Goal: Answer question/provide support: Share knowledge or assist other users

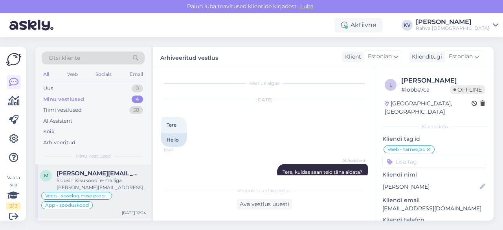
scroll to position [1944, 0]
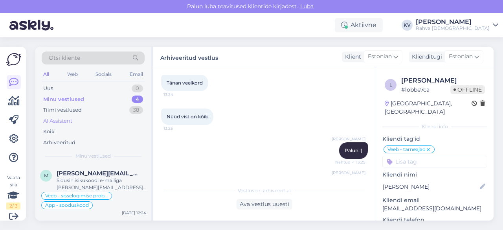
click at [72, 122] on div "AI Assistent" at bounding box center [57, 121] width 29 height 8
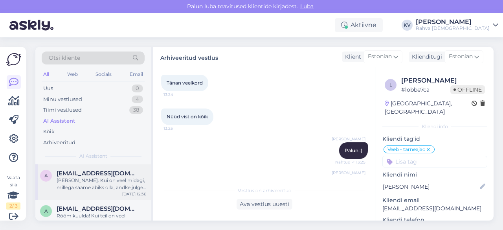
click at [83, 186] on div "[PERSON_NAME]. Kui on veel midagi, millega saame abiks olla, andke julgelt tead…" at bounding box center [102, 184] width 90 height 14
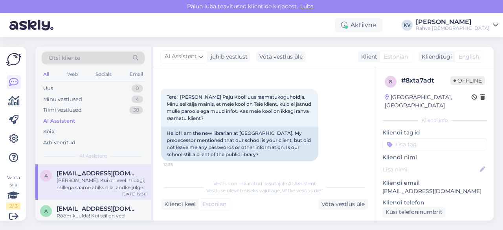
scroll to position [15, 0]
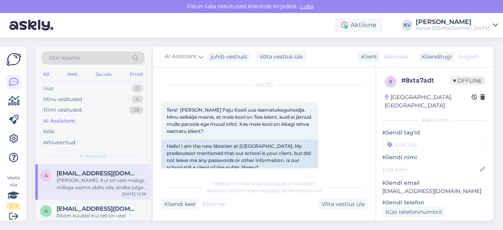
click at [404, 138] on input at bounding box center [434, 144] width 105 height 12
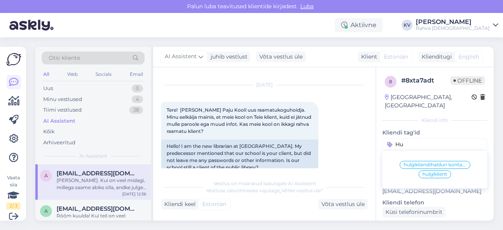
type input "Hu"
click at [417, 162] on span "hulgikliendihalduri kontakt" at bounding box center [435, 164] width 63 height 5
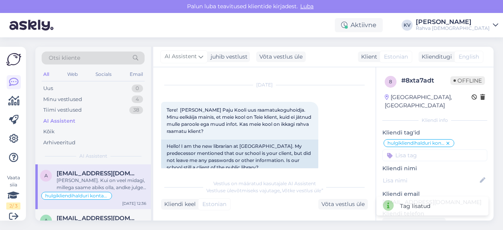
click at [423, 149] on input at bounding box center [434, 155] width 105 height 12
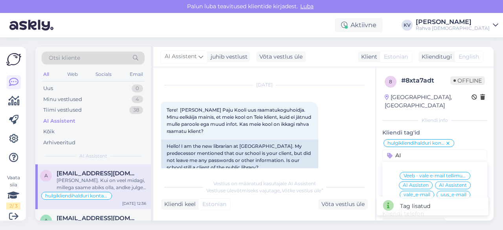
type input "AI"
click at [454, 183] on span "AI Assistent" at bounding box center [453, 185] width 28 height 5
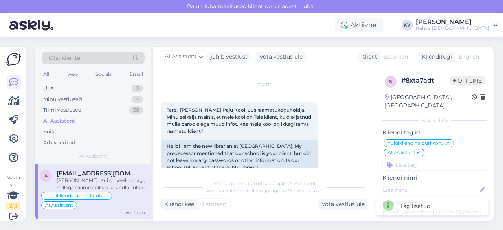
scroll to position [39, 0]
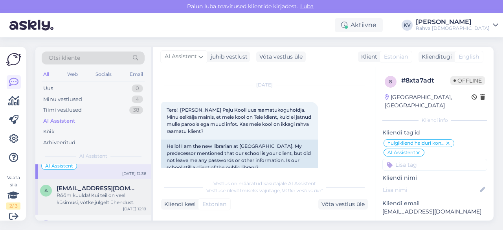
click at [79, 194] on div "Rõõm kuulda! Kui teil on veel küsimusi, võtke julgelt ühendust." at bounding box center [102, 199] width 90 height 14
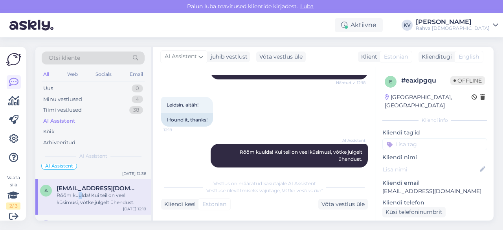
scroll to position [348, 0]
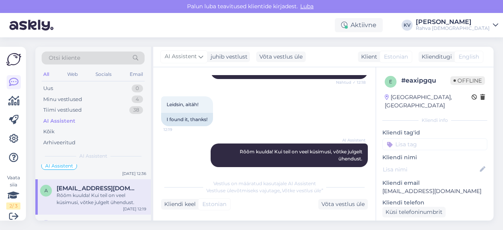
click at [417, 138] on input at bounding box center [434, 144] width 105 height 12
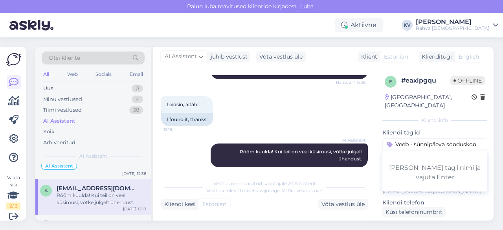
type input "Veeb - sünnipäeva sooduskood"
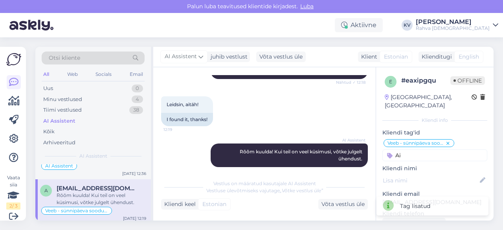
type input "A"
click at [403, 149] on input "ai" at bounding box center [434, 155] width 105 height 12
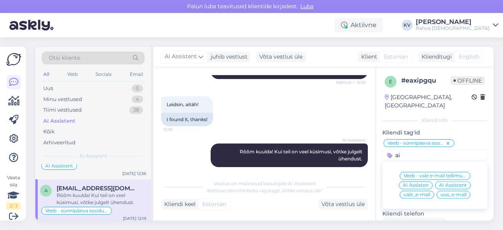
type input "ai"
click at [451, 183] on span "AI Assistent" at bounding box center [453, 185] width 28 height 5
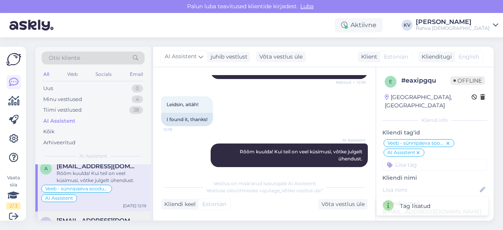
scroll to position [79, 0]
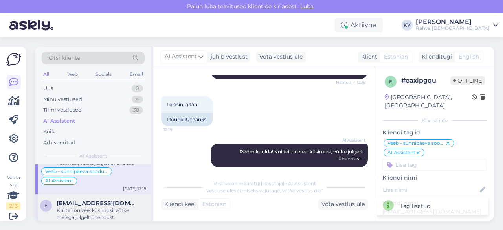
click at [82, 209] on div "Kui teil on veel küsimusi, võtke meiega julgelt ühendust." at bounding box center [102, 214] width 90 height 14
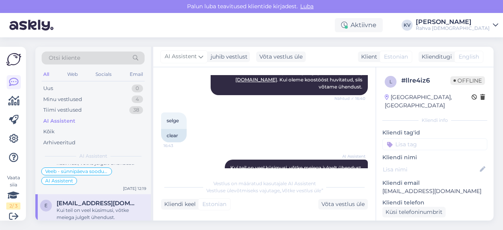
scroll to position [243, 0]
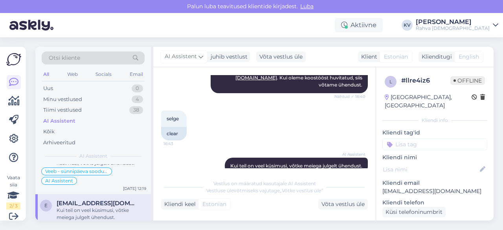
click at [418, 138] on input at bounding box center [434, 144] width 105 height 12
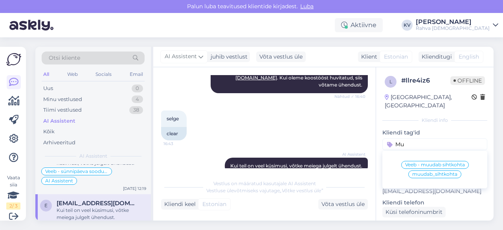
type input "M"
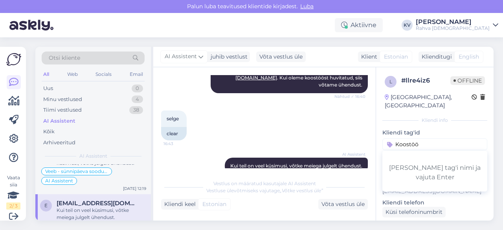
type input "Koostöö"
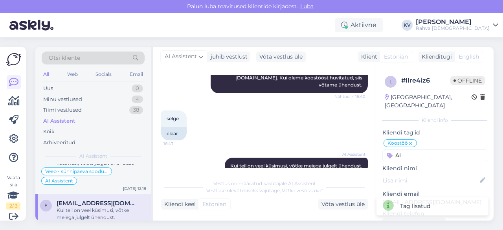
type input "A"
type input "AI"
click at [415, 140] on div "Koostöö AI Veeb - vale e-mail tellimusel AI Assisten AI Assistent vale_e-mail u…" at bounding box center [434, 149] width 105 height 23
click at [408, 150] on input "AI" at bounding box center [434, 155] width 105 height 12
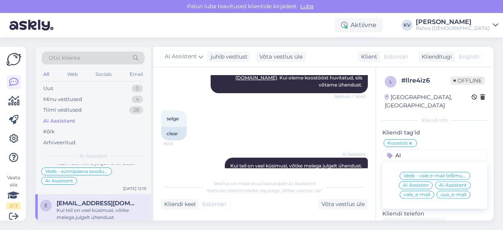
click at [465, 181] on div "AI Assistent" at bounding box center [453, 185] width 36 height 8
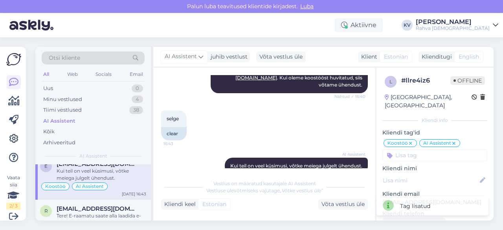
scroll to position [157, 0]
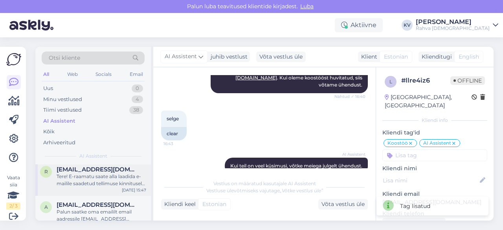
click at [87, 187] on div "r [EMAIL_ADDRESS][DOMAIN_NAME] Tere! E-raamatu saate alla laadida e-mailile saa…" at bounding box center [93, 177] width 116 height 35
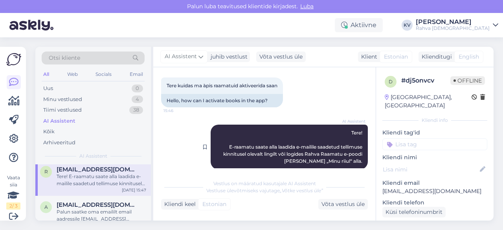
scroll to position [49, 0]
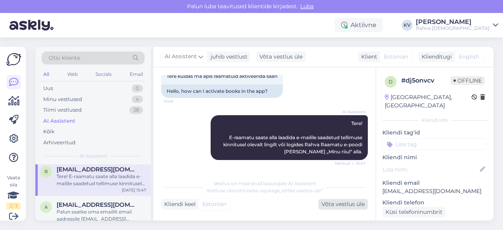
click at [332, 203] on div "Võta vestlus üle" at bounding box center [343, 204] width 50 height 11
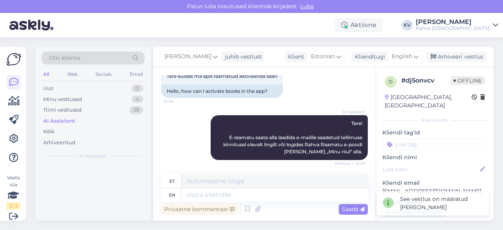
scroll to position [0, 0]
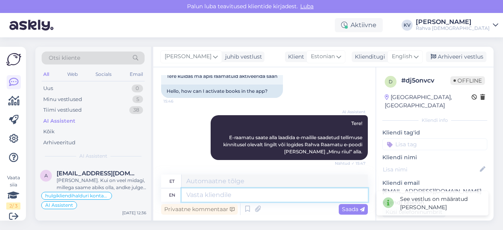
click at [218, 192] on textarea at bounding box center [275, 194] width 186 height 13
type textarea "[PERSON_NAME] s"
type textarea "[PERSON_NAME]"
type textarea "Kui soovite"
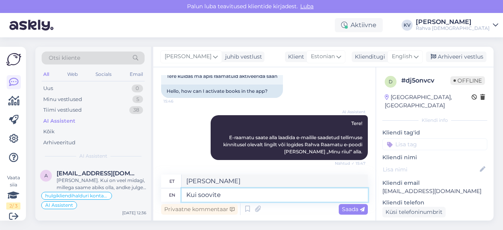
type textarea "[PERSON_NAME]"
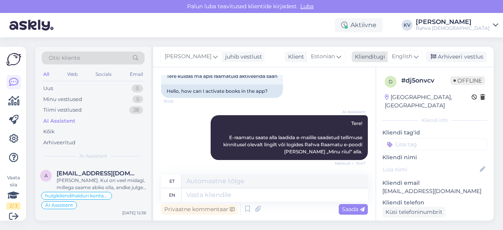
click at [404, 59] on span "English" at bounding box center [402, 56] width 20 height 9
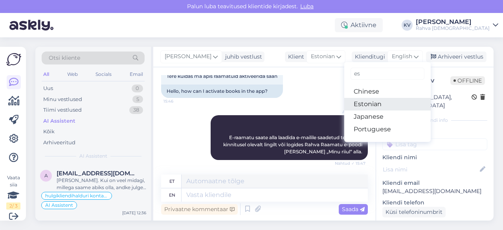
type input "es"
drag, startPoint x: 366, startPoint y: 101, endPoint x: 356, endPoint y: 107, distance: 12.5
click at [366, 101] on link "Estonian" at bounding box center [387, 104] width 86 height 13
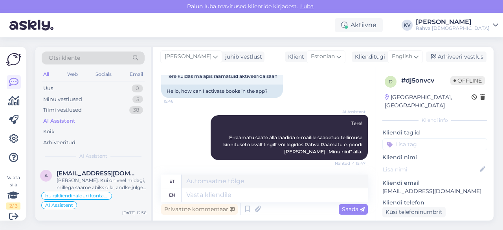
scroll to position [39, 0]
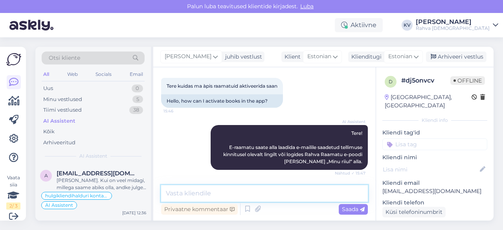
click at [210, 196] on textarea at bounding box center [264, 193] width 207 height 17
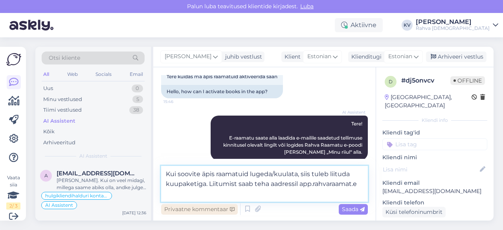
scroll to position [49, 0]
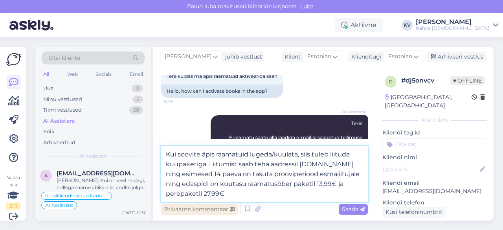
type textarea "Kui soovite äpis raamatuid lugeda/kuulata, siis tuleb liituda kuupaketiga. Liit…"
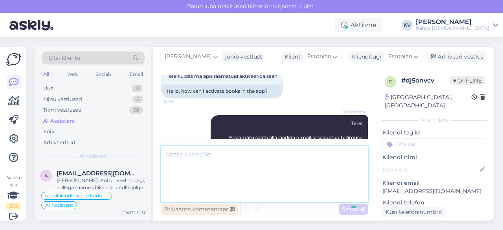
scroll to position [118, 0]
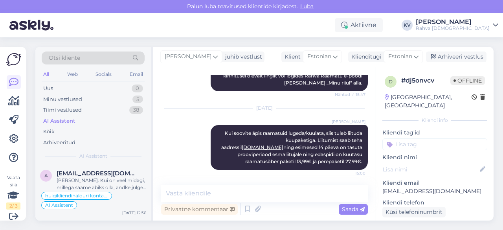
click at [441, 138] on input at bounding box center [434, 144] width 105 height 12
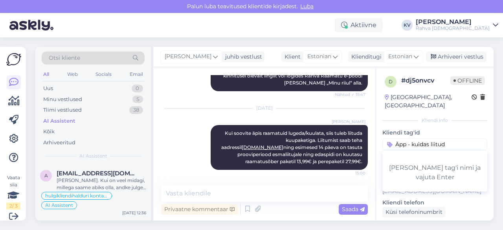
type input "Äpp - kuidas liituda"
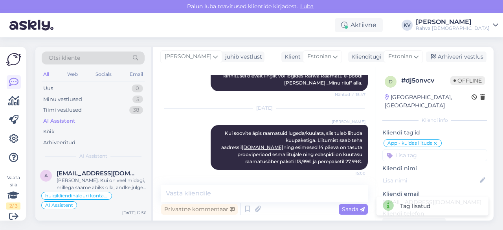
click at [424, 149] on input at bounding box center [434, 155] width 105 height 12
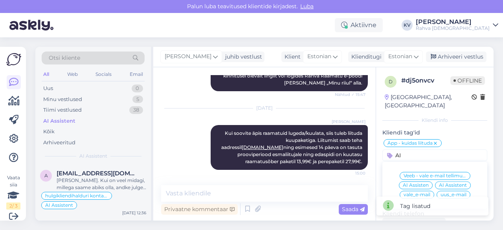
type input "AI"
click at [458, 181] on div "AI Assistent" at bounding box center [453, 185] width 36 height 8
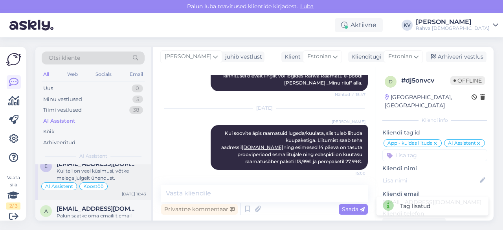
scroll to position [157, 0]
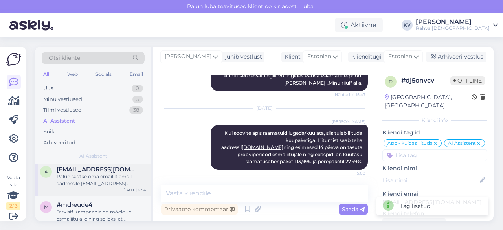
click at [99, 182] on div "Palun saatke oma emaililt email aadressile [EMAIL_ADDRESS][DOMAIN_NAME] palvega…" at bounding box center [102, 180] width 90 height 14
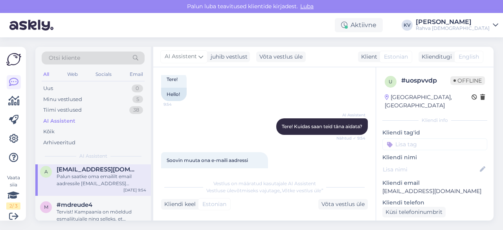
scroll to position [116, 0]
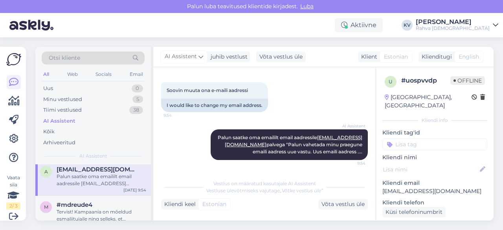
click at [411, 138] on input at bounding box center [434, 144] width 105 height 12
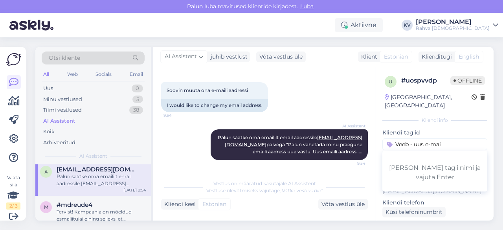
type input "Veeb - uus e-mail"
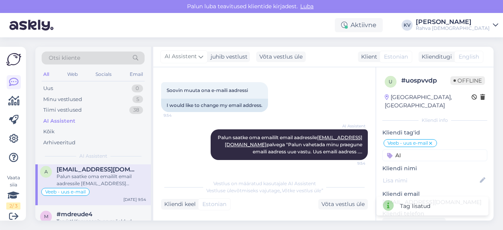
type input "A"
click at [411, 151] on input "AI" at bounding box center [434, 155] width 105 height 12
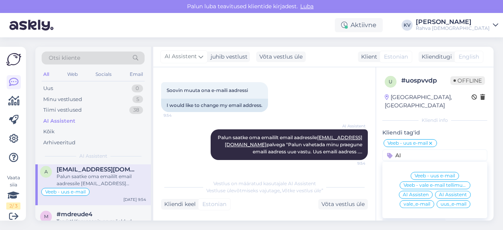
type input "AI"
click at [449, 192] on span "AI Assistent" at bounding box center [453, 194] width 28 height 5
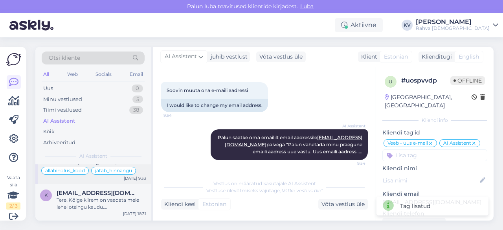
scroll to position [236, 0]
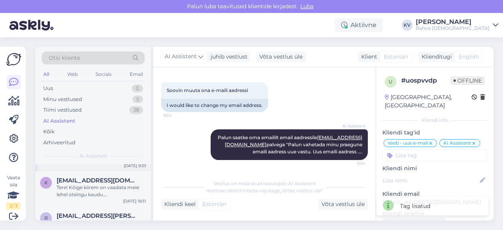
click at [90, 184] on div "Tere! Kõige kiirem on vaadata meie lehel otsingu kaudu. [MEDICAL_DATA][PERSON_N…" at bounding box center [102, 191] width 90 height 14
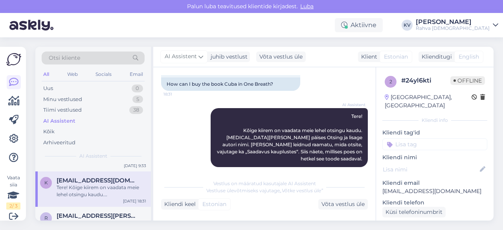
scroll to position [56, 0]
click at [402, 139] on input at bounding box center [434, 144] width 105 height 12
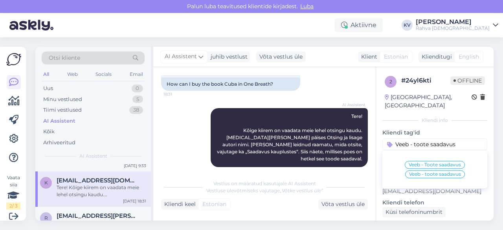
type input "Veeb - toote saadavus"
click at [437, 162] on span "Veeb - Toote saadavus" at bounding box center [435, 164] width 52 height 5
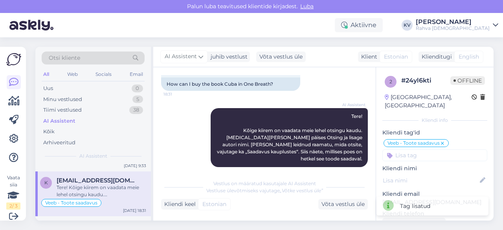
click at [428, 151] on input at bounding box center [434, 155] width 105 height 12
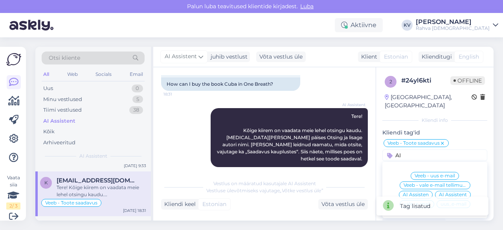
type input "AI"
click at [448, 192] on span "AI Assistent" at bounding box center [453, 194] width 28 height 5
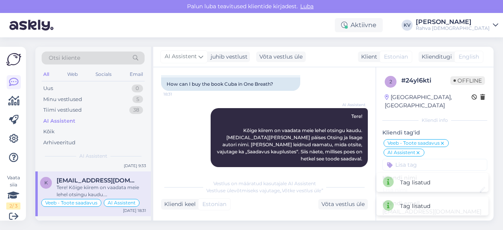
scroll to position [275, 0]
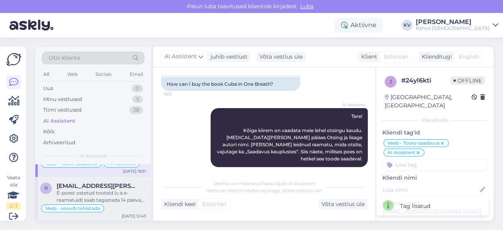
click at [86, 184] on span "[EMAIL_ADDRESS][PERSON_NAME][DOMAIN_NAME]" at bounding box center [98, 185] width 82 height 7
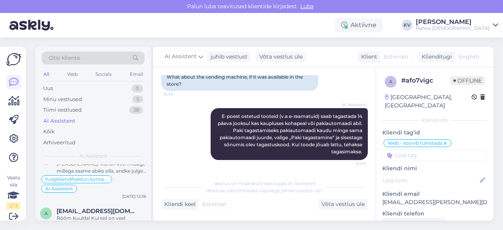
scroll to position [0, 0]
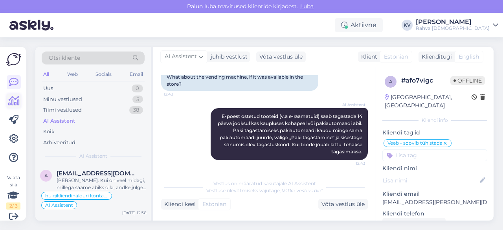
click at [14, 102] on icon at bounding box center [13, 100] width 11 height 9
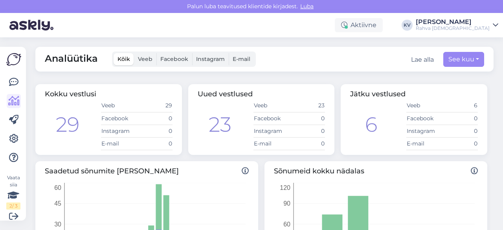
click at [141, 57] on span "Veeb" at bounding box center [145, 58] width 15 height 7
click at [134, 53] on input "Veeb" at bounding box center [134, 53] width 0 height 0
click at [167, 60] on span "Facebook" at bounding box center [174, 58] width 28 height 7
click at [156, 53] on input "Facebook" at bounding box center [156, 53] width 0 height 0
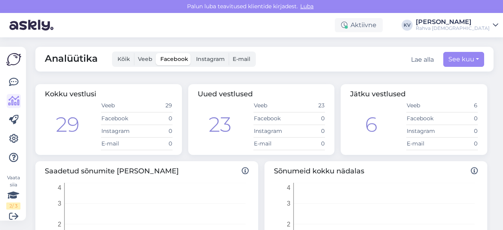
click at [212, 61] on span "Instagram" at bounding box center [210, 58] width 29 height 7
click at [192, 53] on input "Instagram" at bounding box center [192, 53] width 0 height 0
click at [252, 59] on label "E-mail" at bounding box center [242, 59] width 26 height 12
click at [229, 53] on input "E-mail" at bounding box center [229, 53] width 0 height 0
click at [464, 61] on button "See kuu" at bounding box center [463, 59] width 41 height 15
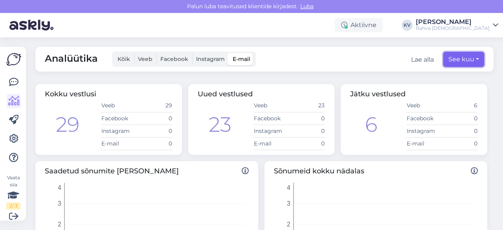
select select "8"
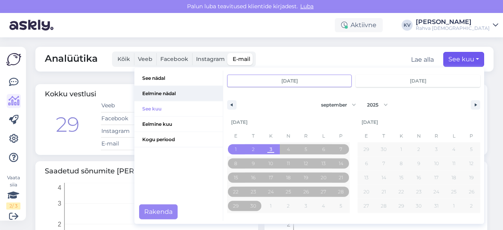
click at [152, 95] on span "Eelmine nädal" at bounding box center [178, 93] width 88 height 15
type input "[DATE]"
select select "7"
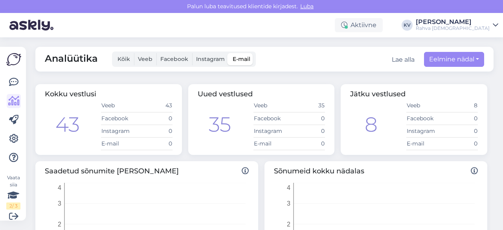
click at [458, 67] on div "Analüütika Kõik Veeb Facebook Instagram E-mail Lae alla Eelmine nädal See nädal…" at bounding box center [264, 59] width 458 height 25
click at [457, 61] on button "Eelmine nädal" at bounding box center [454, 59] width 60 height 15
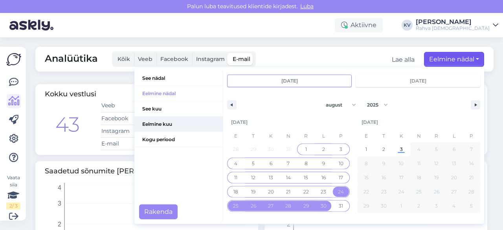
click at [174, 124] on span "Eelmine kuu" at bounding box center [178, 124] width 88 height 15
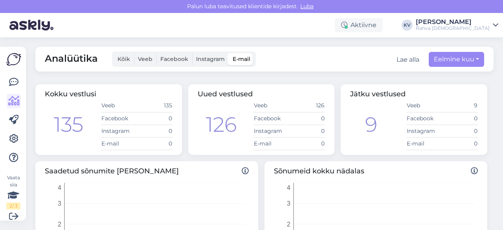
click at [128, 55] on span "Kõik" at bounding box center [124, 58] width 13 height 7
click at [114, 53] on input "Kõik" at bounding box center [114, 53] width 0 height 0
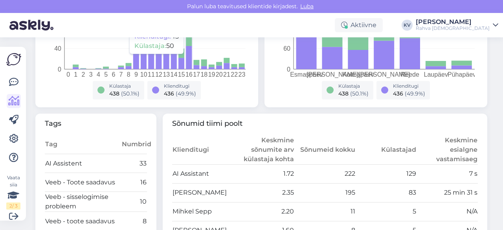
scroll to position [196, 0]
click at [143, 162] on td "33" at bounding box center [134, 163] width 26 height 19
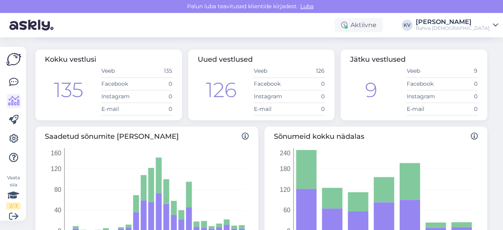
scroll to position [0, 0]
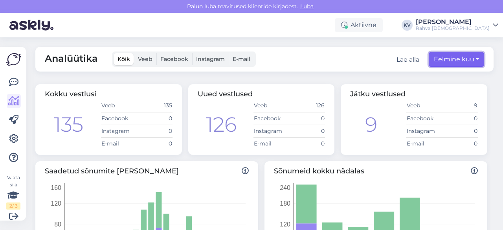
click at [474, 61] on button "Eelmine kuu" at bounding box center [456, 59] width 55 height 15
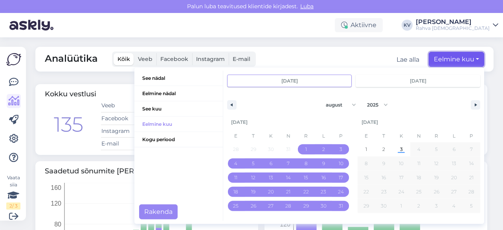
click at [474, 61] on button "Eelmine kuu" at bounding box center [456, 59] width 55 height 15
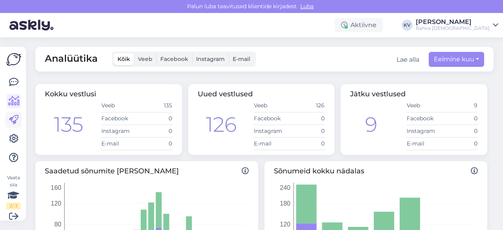
click at [20, 118] on link at bounding box center [14, 120] width 14 height 14
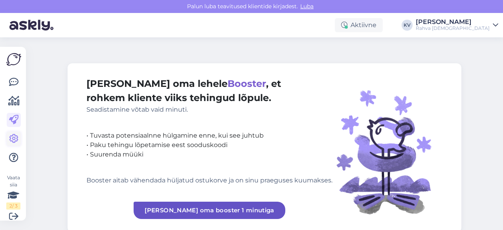
click at [9, 135] on icon at bounding box center [13, 138] width 9 height 9
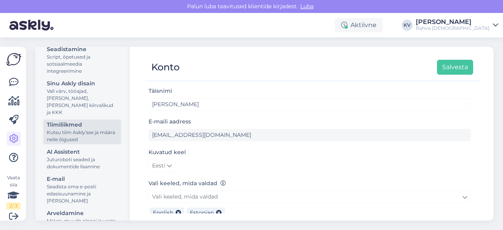
scroll to position [120, 0]
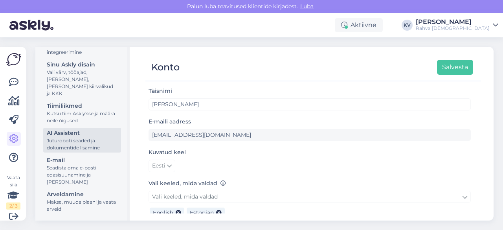
click at [57, 146] on div "Juturoboti seaded ja dokumentide lisamine" at bounding box center [82, 144] width 71 height 14
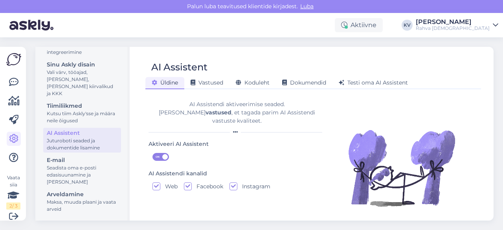
click at [211, 110] on div "AI Assistendi aktiveerimise seaded. [PERSON_NAME] vastused , et tagada parim AI…" at bounding box center [237, 112] width 177 height 25
click at [267, 116] on div "AI Assistendi aktiveerimise seaded. [PERSON_NAME] vastused , et tagada parim AI…" at bounding box center [237, 112] width 177 height 25
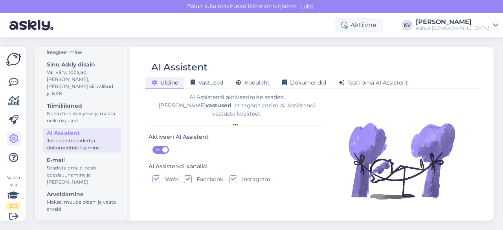
scroll to position [9, 0]
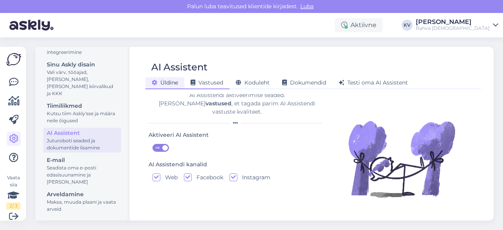
click at [203, 84] on span "Vastused" at bounding box center [207, 82] width 33 height 7
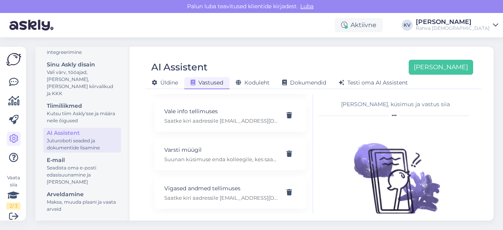
scroll to position [7349, 0]
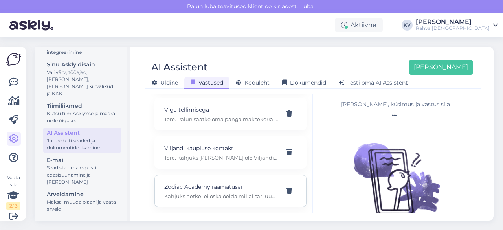
click at [204, 202] on div "Zodiac Academy raamatusari [PERSON_NAME] hetkel ei oska öelda millal sari uuest…" at bounding box center [230, 191] width 152 height 32
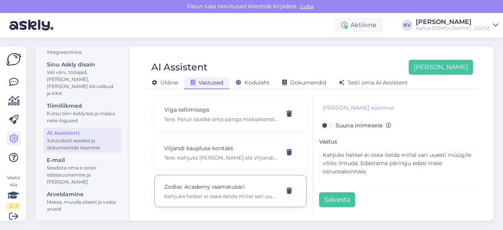
scroll to position [86, 0]
click at [208, 166] on div "Viljandi kaupluse kontakt Tere. Kahjuks [PERSON_NAME] ole Viljandi kaupluse num…" at bounding box center [230, 152] width 152 height 32
type input "Viljandi kaupluse kontakt"
type input "mis on viljandi kaupluse telefoni nr"
type textarea "Tere. Kahjuks [PERSON_NAME] ole Viljandi kaupluse numbrit anda."
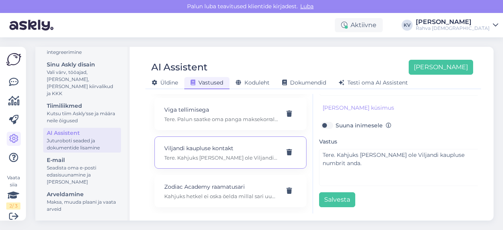
scroll to position [7309, 0]
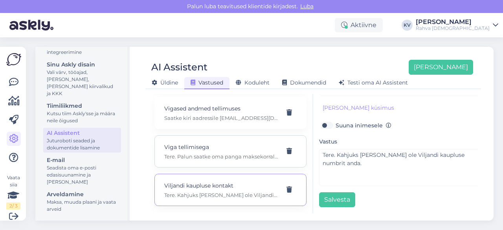
click at [211, 164] on div "Viga tellimisega Tere. Palun saatke oma panga maksekorraldus meilile- [EMAIL_AD…" at bounding box center [230, 151] width 152 height 32
type input "Viga tellimisega"
type input "Kontrollisin ja raamatut pole kusagil, minult võeti raamatu ostmiseks raha [PER…"
type textarea "Tere. Palun saatke oma panga maksekorraldus meilile- [EMAIL_ADDRESS][DOMAIN_NAM…"
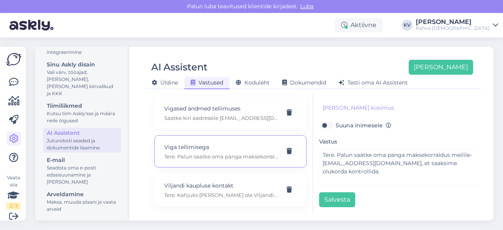
scroll to position [7270, 0]
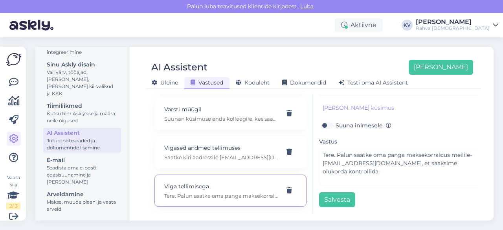
click at [211, 164] on div "Vigased andmed tellimuses Saatke kiri aadressile [EMAIL_ADDRESS][DOMAIN_NAME] l…" at bounding box center [230, 152] width 152 height 32
type input "Vigased andmed tellimuses"
type input "Mida teha, kui sisestasin Rahva [DEMOGRAPHIC_DATA] e-[PERSON_NAME] tellimusse v…"
type textarea "Saatke kiri aadressile [EMAIL_ADDRESS][DOMAIN_NAME] lisades probleemi kirjeldus…"
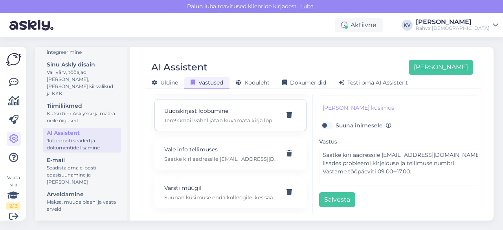
click at [206, 122] on p "Tere! Gmail vahel jätab kuvamata kirja lõpu, kus link on olemas. [PERSON_NAME] …" at bounding box center [221, 120] width 114 height 7
type input "Uudiskirjast loobumine"
type input "kuidas saan tühistada saabuvad uudiskirjad? Kirja [PERSON_NAME] linki ei ole."
type textarea "Tere! Gmail vahel jätab kuvamata kirja lõpu, kus link on olemas. [PERSON_NAME] …"
type input "Uudiskirjast loobumine"
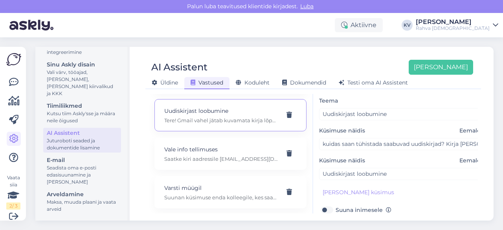
scroll to position [39, 0]
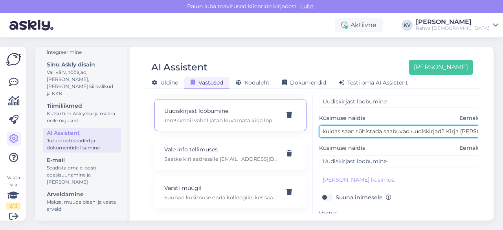
click at [398, 133] on input "kuidas saan tühistada saabuvad uudiskirjad? Kirja [PERSON_NAME] linki ei ole." at bounding box center [401, 131] width 165 height 12
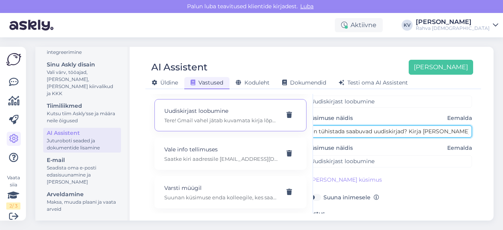
scroll to position [39, 18]
drag, startPoint x: 398, startPoint y: 133, endPoint x: 485, endPoint y: 133, distance: 86.8
click at [485, 133] on div "AI Assistent [PERSON_NAME] [PERSON_NAME] Vastused Koduleht Dokumendid [PERSON_N…" at bounding box center [313, 134] width 361 height 174
click at [444, 132] on input "kuidas saan tühistada saabuvad uudiskirjad? Kirja [PERSON_NAME] linki ei ole." at bounding box center [389, 131] width 165 height 12
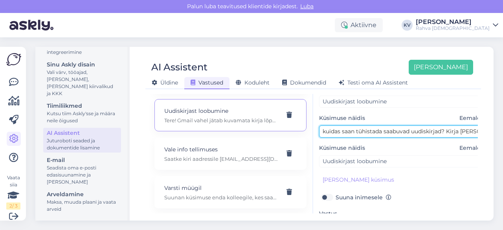
drag, startPoint x: 367, startPoint y: 130, endPoint x: 263, endPoint y: 131, distance: 104.2
click at [263, 131] on div "Kasuta AI Assistenti. Vajuta '[PERSON_NAME] uus' ja [PERSON_NAME] küsimused ja …" at bounding box center [313, 153] width 329 height 119
click at [405, 134] on input "kuidas saan tühistada saabuvad uudiskirjad? Kirja [PERSON_NAME] linki ei ole." at bounding box center [401, 131] width 165 height 12
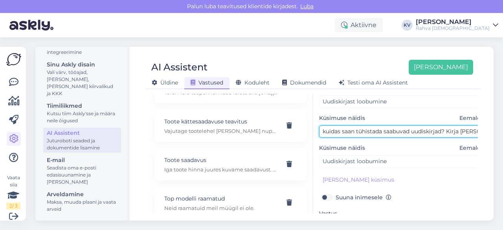
scroll to position [6838, 0]
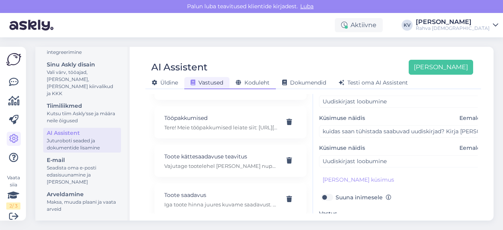
click at [255, 80] on span "Koduleht" at bounding box center [253, 82] width 34 height 7
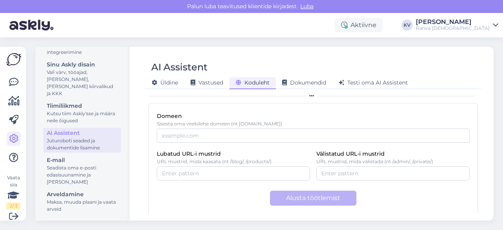
scroll to position [53, 0]
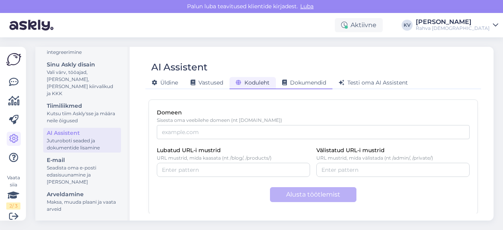
click at [311, 85] on span "Dokumendid" at bounding box center [304, 82] width 44 height 7
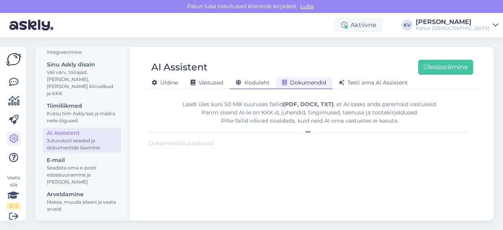
click at [260, 81] on span "Koduleht" at bounding box center [253, 82] width 34 height 7
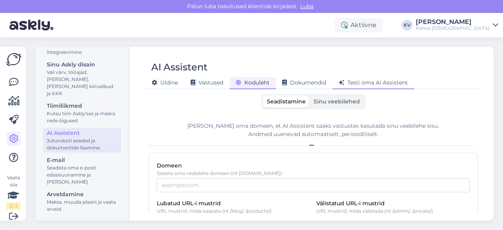
click at [391, 85] on span "Testi oma AI Assistent" at bounding box center [373, 82] width 69 height 7
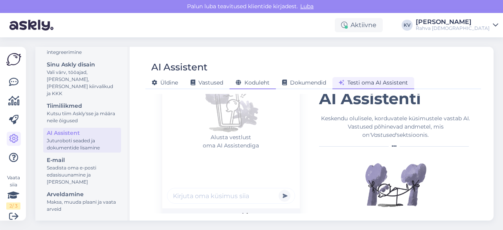
click at [255, 81] on span "Koduleht" at bounding box center [253, 82] width 34 height 7
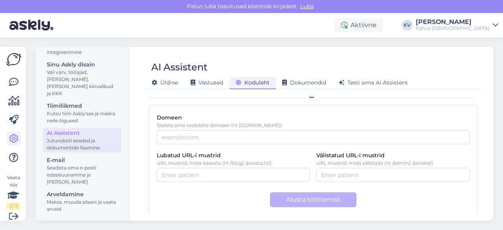
scroll to position [53, 0]
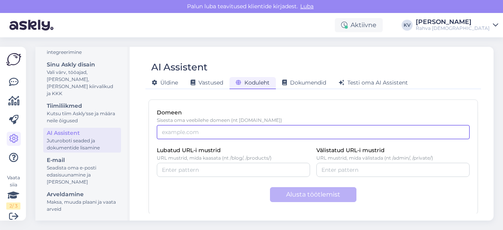
click at [193, 131] on input "Domeen" at bounding box center [313, 132] width 313 height 14
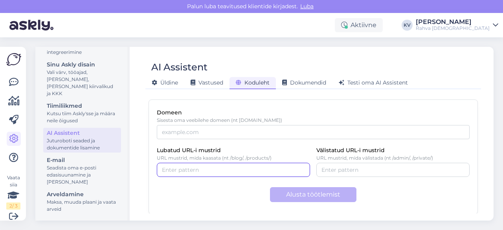
click at [220, 172] on input "Lubatud URL-i mustrid" at bounding box center [233, 169] width 143 height 9
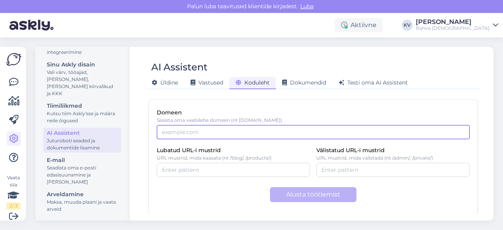
click at [193, 132] on input "Domeen" at bounding box center [313, 132] width 313 height 14
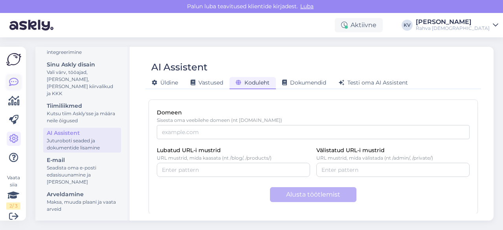
click at [15, 79] on icon at bounding box center [13, 81] width 9 height 9
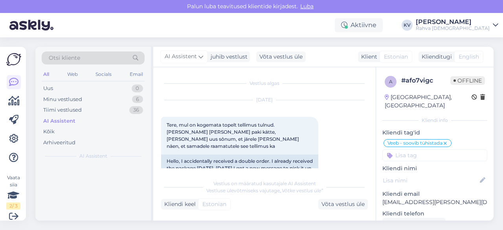
scroll to position [1262, 0]
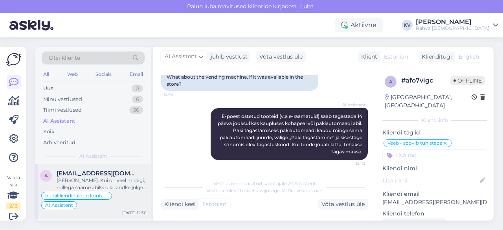
click at [92, 183] on div "[PERSON_NAME]. Kui on veel midagi, millega saame abiks olla, andke julgelt tead…" at bounding box center [102, 184] width 90 height 14
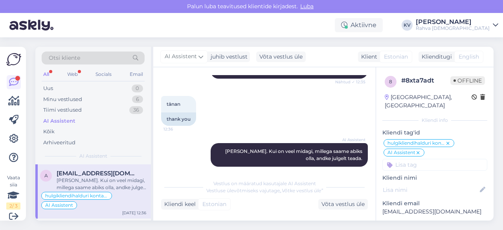
scroll to position [172, 0]
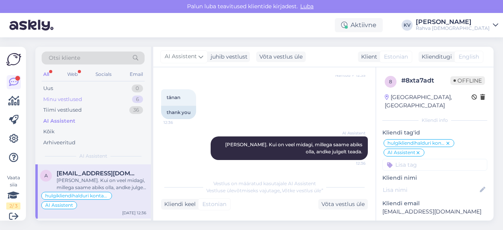
click at [77, 102] on div "Minu vestlused" at bounding box center [62, 99] width 39 height 8
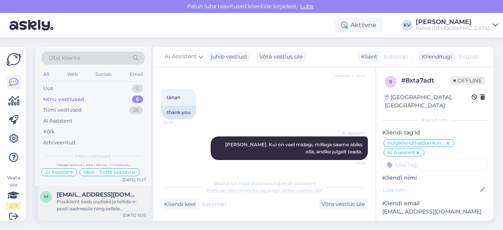
scroll to position [203, 0]
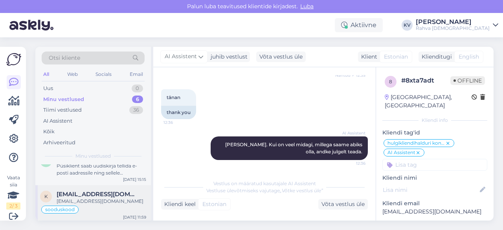
click at [90, 195] on span "[EMAIL_ADDRESS][DOMAIN_NAME]" at bounding box center [98, 194] width 82 height 7
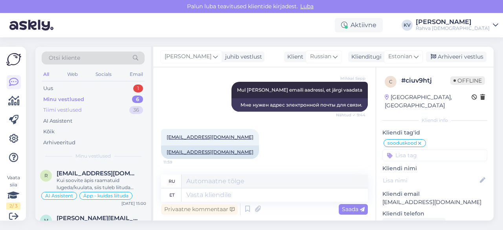
scroll to position [1738, 0]
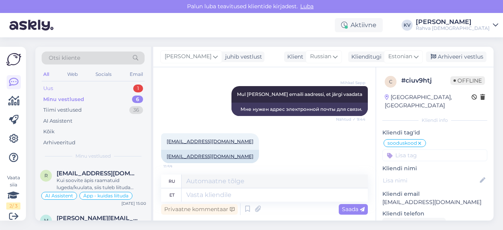
click at [87, 86] on div "Uus 1" at bounding box center [93, 88] width 103 height 11
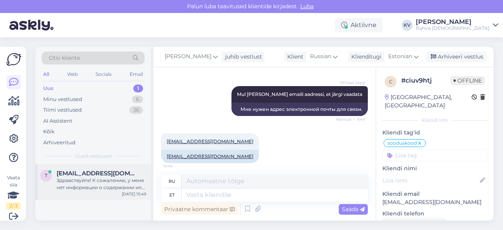
click at [93, 194] on div "t [EMAIL_ADDRESS][DOMAIN_NAME] Здравствуйте! К сожалению, у меня нет информации…" at bounding box center [93, 181] width 116 height 35
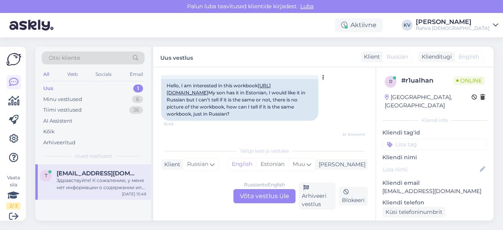
scroll to position [72, 0]
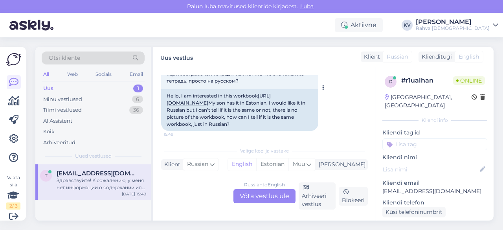
click at [250, 106] on link "[URL][DOMAIN_NAME]" at bounding box center [219, 99] width 104 height 13
click at [271, 198] on div "Russian to English Võta vestlus üle" at bounding box center [264, 196] width 62 height 14
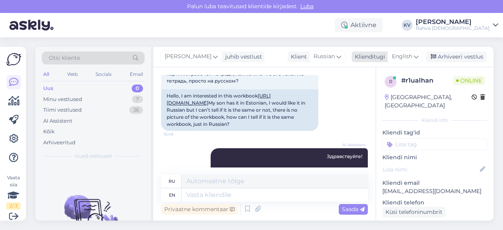
click at [409, 55] on span "English" at bounding box center [402, 56] width 20 height 9
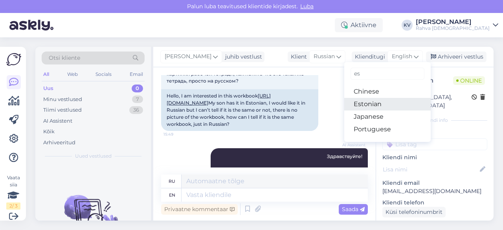
type input "es"
click at [368, 100] on link "Estonian" at bounding box center [387, 104] width 86 height 13
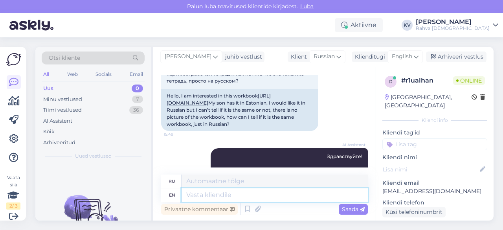
click at [203, 198] on textarea at bounding box center [275, 194] width 186 height 13
type textarea "Tegemis"
type textarea "Делает"
type textarea "Tegemist on ve"
type textarea "Это"
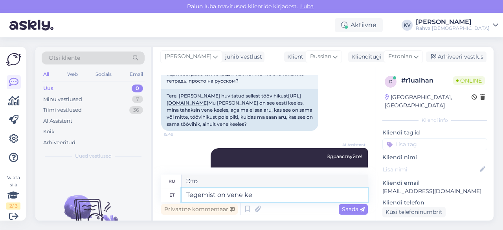
type textarea "Tegemist on [PERSON_NAME]"
type textarea "Это русский."
type textarea "Tegemist on vene keelse tö"
type textarea "Это русский язык."
type textarea "Tegemist on vene keelse töövihikuga."
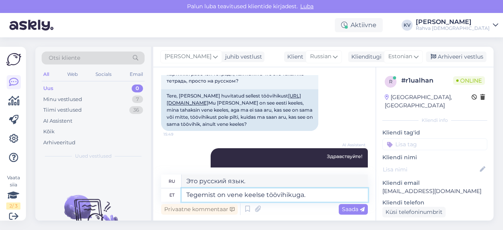
type textarea "Это рабочая тетрадь на русском языке."
type textarea "Tegemist on vene keelse töövihikuga."
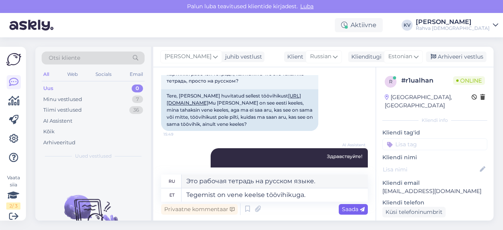
click at [367, 210] on div "Saada" at bounding box center [353, 209] width 29 height 11
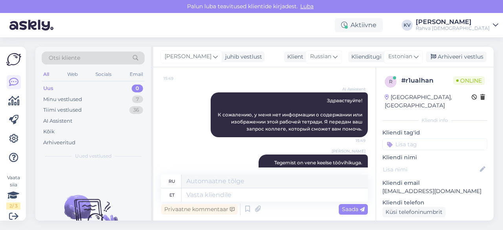
scroll to position [89, 0]
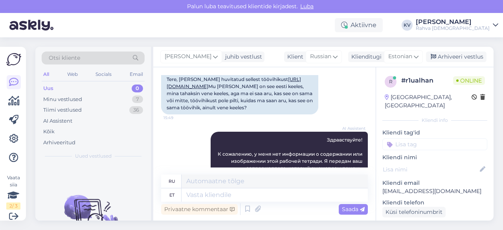
click at [409, 138] on input at bounding box center [434, 144] width 105 height 12
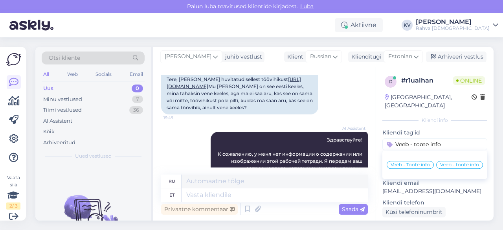
type input "Veeb - toote info"
click at [430, 162] on span "Veeb - Toote info" at bounding box center [410, 164] width 39 height 5
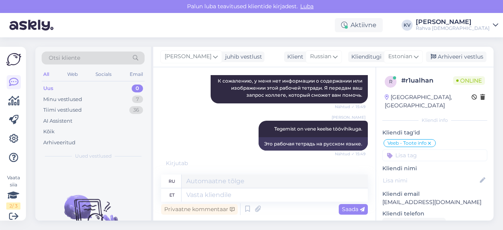
scroll to position [167, 0]
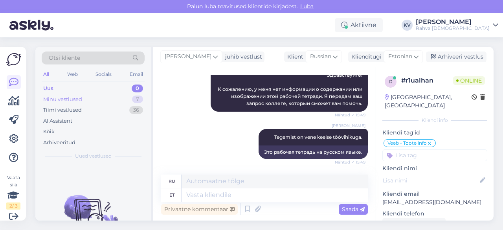
click at [103, 99] on div "Minu vestlused 7" at bounding box center [93, 99] width 103 height 11
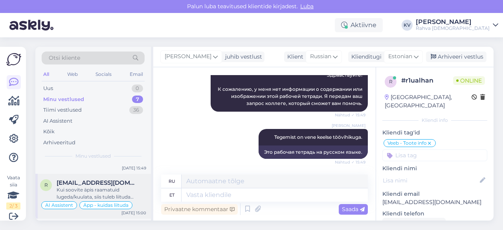
scroll to position [39, 0]
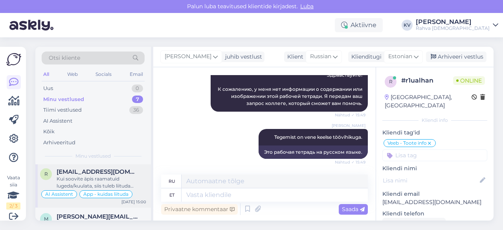
click at [98, 177] on div "Kui soovite äpis raamatuid lugeda/kuulata, siis tuleb liituda kuupaketiga. Liit…" at bounding box center [102, 182] width 90 height 14
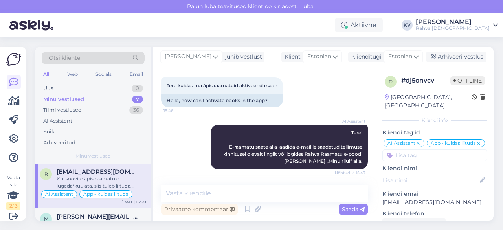
scroll to position [118, 0]
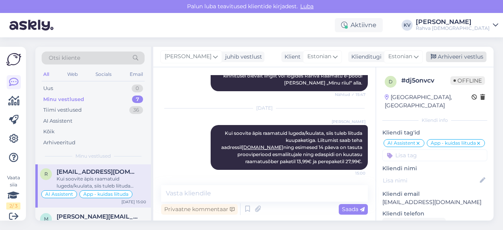
click at [449, 61] on div "Arhiveeri vestlus" at bounding box center [456, 56] width 61 height 11
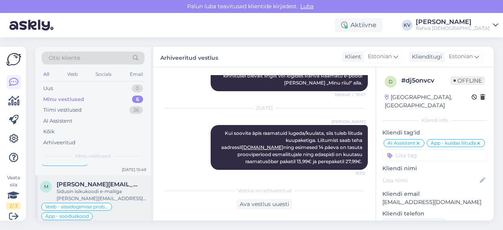
scroll to position [39, 0]
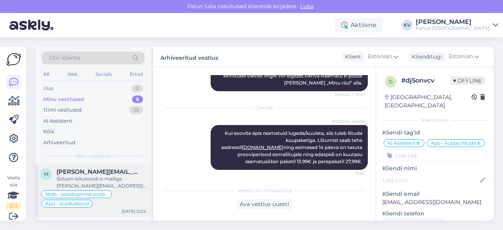
click at [81, 184] on div "Sidusin isikukoodi e-mailiga [PERSON_NAME][EMAIL_ADDRESS][DOMAIN_NAME]. Ma saad…" at bounding box center [102, 182] width 90 height 14
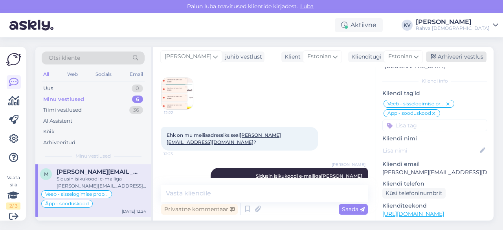
click at [447, 59] on div "Arhiveeri vestlus" at bounding box center [456, 56] width 61 height 11
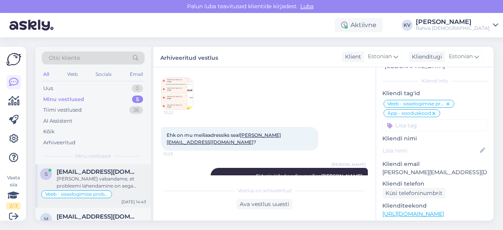
click at [81, 176] on div "[PERSON_NAME] vabandame, et probleemi lahendamine on aega võtnud." at bounding box center [102, 182] width 90 height 14
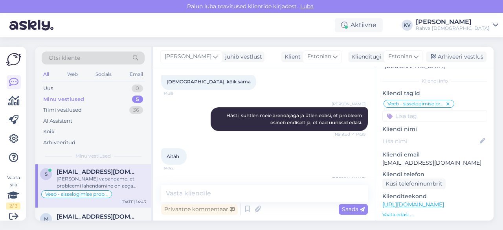
scroll to position [79, 0]
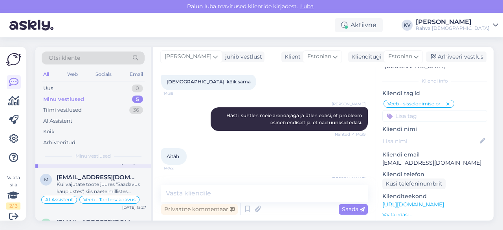
click at [82, 176] on span "[EMAIL_ADDRESS][DOMAIN_NAME]" at bounding box center [98, 177] width 82 height 7
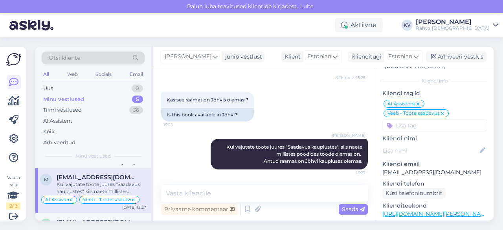
scroll to position [176, 0]
click at [477, 58] on div "Arhiveeri vestlus" at bounding box center [456, 56] width 61 height 11
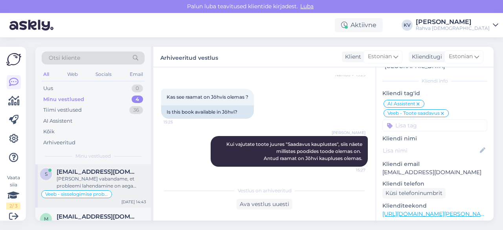
scroll to position [98, 0]
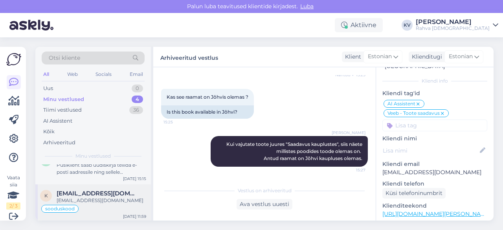
click at [88, 197] on div "[EMAIL_ADDRESS][DOMAIN_NAME]" at bounding box center [102, 200] width 90 height 7
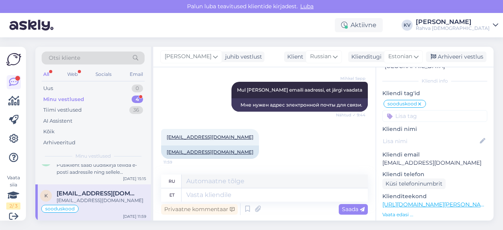
scroll to position [1659, 0]
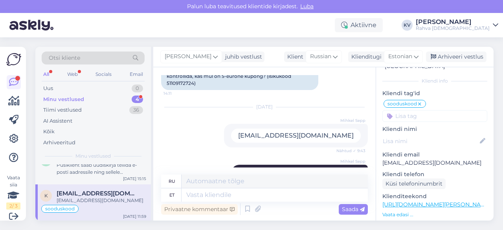
click at [186, 90] on div "Tere, vabandust selle küsimuse pärast, kas saaksite kontrollida, kas mul on 5-e…" at bounding box center [239, 76] width 157 height 28
copy div "51109172724"
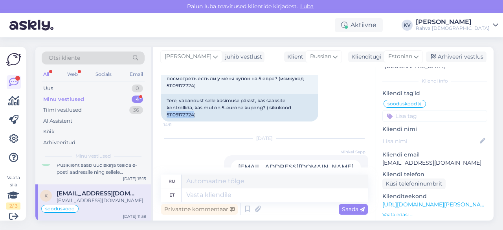
scroll to position [1581, 0]
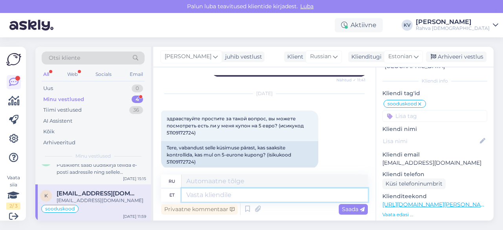
click at [223, 193] on textarea at bounding box center [275, 194] width 186 height 13
type textarea "Sul on"
type textarea "У вас есть"
type textarea "Sul on 5€ lo"
type textarea "У вас есть 5€"
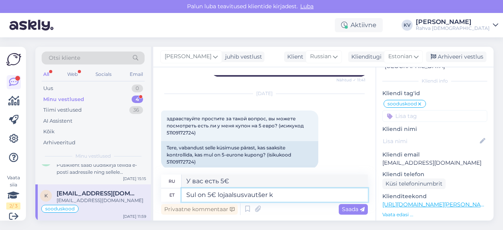
type textarea "Sul on 5€ lojaalsusvautšer ko"
type textarea "У вас есть ваучер лояльности на 5 евро."
type textarea "Sul on 5€ lojaalsusvautšer koodiga"
type textarea "У вас есть ваучер лояльности на 5 евро с кодом"
paste textarea "LOY63003127C"
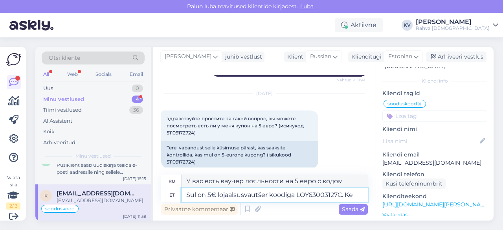
type textarea "Sul on 5€ lojaalsusvautšer koodiga LOY63003127C. Keh"
type textarea "У вас есть ваучер лояльности на 5 евро с кодом LOY63003127C."
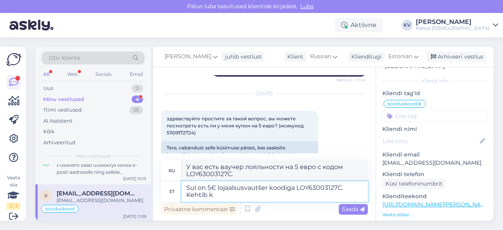
type textarea "Sul on 5€ lojaalsusvautšer koodiga LOY63003127C. Kehtib ku"
type textarea "У вас есть купон лояльности на 5 евро с кодом LOY63003127C. Действителен."
type textarea "Sul on 5€ lojaalsusvautšer koodiga LOY63003127C. Kehtib kuni 1"
type textarea "У вас есть ваучер лояльности на 5 евро с кодом LOY63003127C. Действителен до"
type textarea "Sul on 5€ lojaalsusvautšer koodiga LOY63003127C. Kehtib kuni [DATE]."
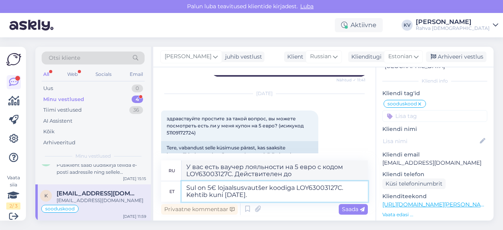
type textarea "У вас есть ваучер лояльности на 5 евро с кодом LOY63003127C. Действителен до [D…"
type textarea "Sul on 5€ lojaalsusvautšer koodiga LOY63003127C. Kehtib kuni [DATE]."
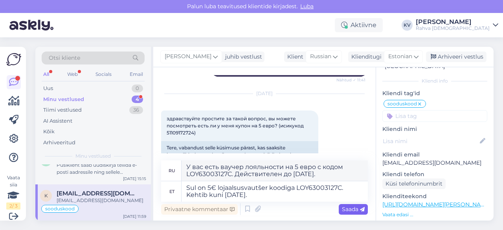
click at [350, 208] on span "Saada" at bounding box center [353, 209] width 23 height 7
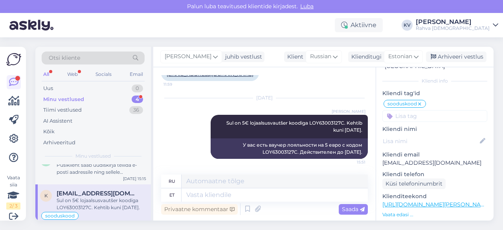
scroll to position [1816, 0]
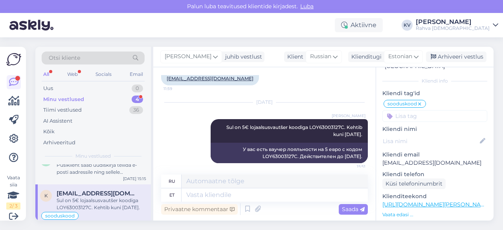
click at [421, 101] on icon at bounding box center [419, 104] width 5 height 6
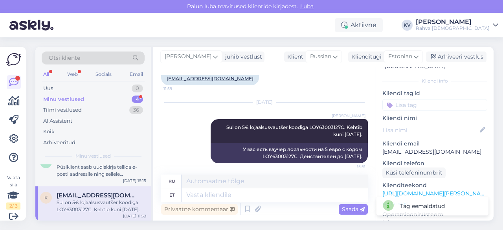
click at [417, 99] on input at bounding box center [434, 105] width 105 height 12
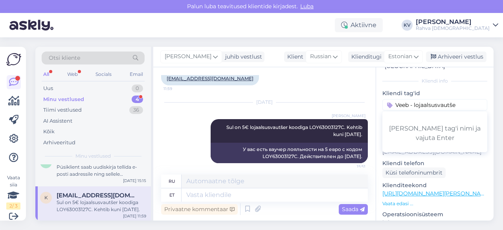
type input "Veeb - lojaalsusvautšer"
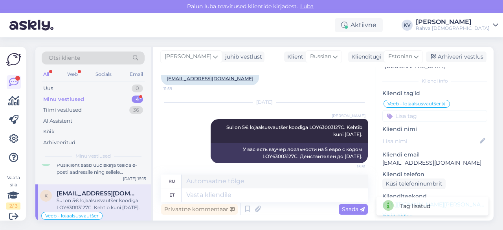
click at [428, 110] on input at bounding box center [434, 116] width 105 height 12
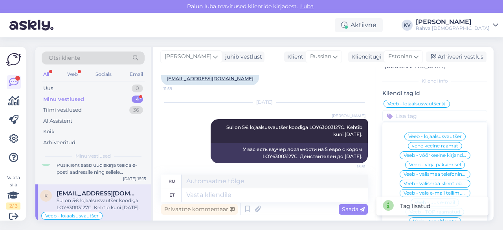
scroll to position [1855, 0]
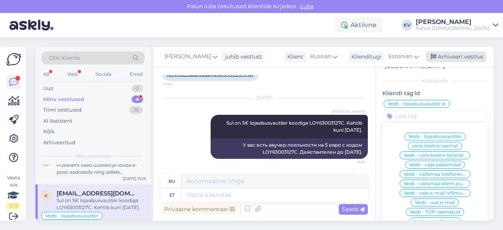
click at [461, 58] on div "Arhiveeri vestlus" at bounding box center [456, 56] width 61 height 11
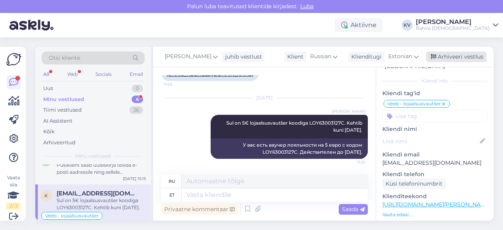
scroll to position [1847, 0]
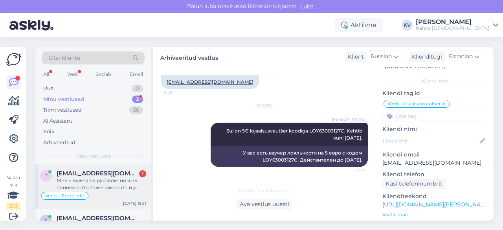
click at [86, 183] on div "Мне и нужна на русском, но я не понимаю это тоже самое что и у меня на эстонско…" at bounding box center [102, 184] width 90 height 14
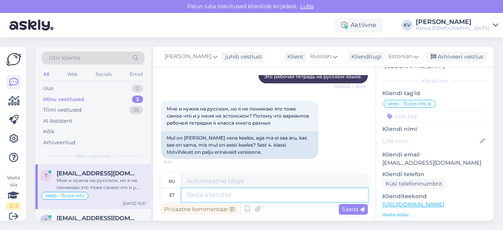
click at [208, 193] on textarea at bounding box center [275, 194] width 186 height 13
type textarea "Kahjuks"
type textarea "К сожалению"
type textarea "Kahjuks [PERSON_NAME]"
type textarea "К сожалению, нет."
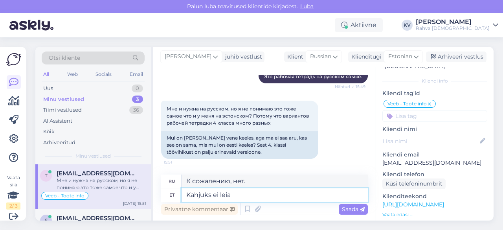
type textarea "Kahjuks ei leia"
type textarea "К сожалению, я не могу его найти."
type textarea "Kahjuks ei [PERSON_NAME][MEDICAL_DATA]"
type textarea "К сожалению, [PERSON_NAME] не может найти"
type textarea "Kahju"
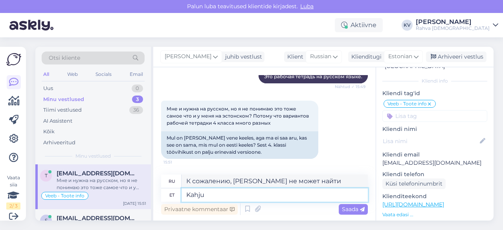
type textarea "К сожалению, я не могу его найти."
type textarea "K"
type textarea "К сожалению, нет."
type textarea "К сожалению"
type textarea "Saan"
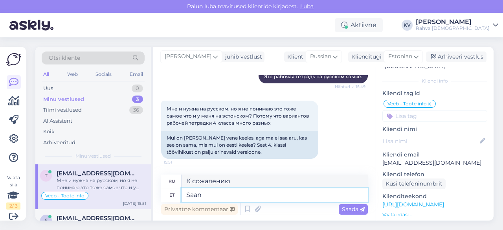
type textarea "Я могу"
type textarea "Antud t"
type textarea "Данный"
type textarea "Antud töövihik on"
type textarea "Эта рабочая тетрадь"
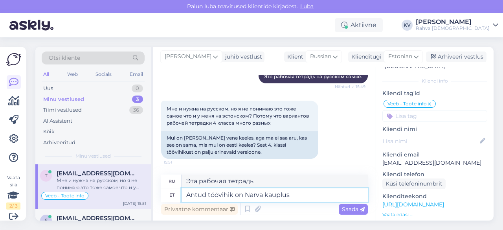
type textarea "Antud töövihik on Narva kaupluse"
type textarea "Эта рабочая тетрадь — Нарва"
type textarea "Antud töövihik on Narva kaupluses ole"
type textarea "Эту рабочую тетрадь можно приобрести в магазине в [GEOGRAPHIC_DATA]."
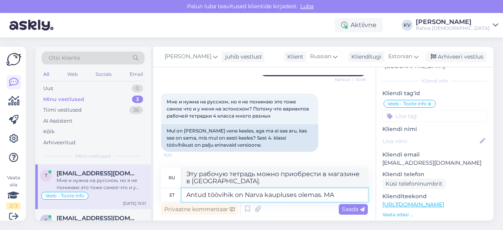
type textarea "Antud töövihik on Narva kaupluses olemas. MA t"
type textarea "Эту рабочую тетрадь можно приобрести в магазине в [GEOGRAPHIC_DATA]. МА"
type textarea "Antud töövihik on Narva kaupluses olemas. Ma"
type textarea "Эту рабочую тетрадь можно приобрести в магазине в [GEOGRAPHIC_DATA]. Я"
type textarea "Antud töövihik on Narva kaupluses olemas. Ma palun neul"
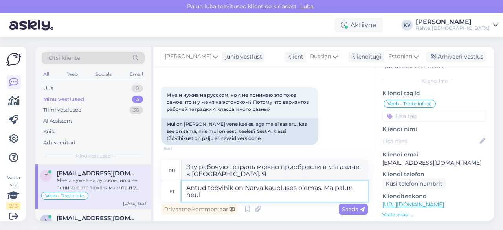
type textarea "Эту рабочую тетрадь можно приобрести в магазине в [GEOGRAPHIC_DATA]. Я хотел(а)…"
type textarea "Antud töövihik on Narva kaupluses olemas. Ma [PERSON_NAME] p"
type textarea "Эта рабочая тетрадь продаётся в магазине в [GEOGRAPHIC_DATA]. Я спрашиваю их."
type textarea "Antud töövihik on Narva kaupluses olemas. Ma [PERSON_NAME] sellest pi"
type textarea "Эту рабочую тетрадь можно купить в магазине в [GEOGRAPHIC_DATA]. Я спрошу у них…"
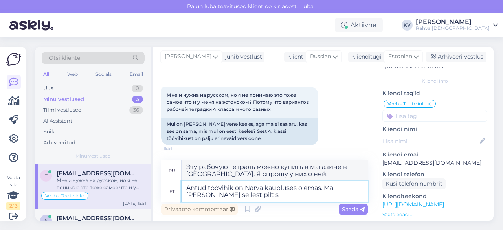
type textarea "Antud töövihik on Narva kaupluses olemas. Ma [PERSON_NAME] sellest pilt sa"
type textarea "Эту рабочую тетрадь можно купить в магазине в [GEOGRAPHIC_DATA]. Попрошу у них …"
type textarea "Antud töövihik on Narva kaupluses olemas. Ma [PERSON_NAME] sellest pilt saada ni"
type textarea "Эту рабочую тетрадь можно купить в магазине «Нарва». Попрошу их её сфотографиро…"
type textarea "Antud töövihik on Narva kaupluses olemas. Ma [PERSON_NAME] sellest pilt saada n…"
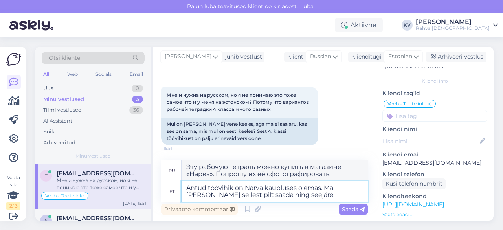
type textarea "Эта рабочая тетрадь продаётся в магазине в [GEOGRAPHIC_DATA]. Я попрошу их сфот…"
type textarea "Antud töövihik on Narva kaupluses olemas. Ma [PERSON_NAME] sellest pilt saada n…"
type textarea "Эта рабочая тетрадь продаётся в магазине в [GEOGRAPHIC_DATA]. Я попрошу их сфот…"
type textarea "Antud töövihik on Narva kaupluses olemas. Ma [PERSON_NAME] sellest pilt saada n…"
type textarea "Эту рабочую тетрадь можно купить в магазине в [GEOGRAPHIC_DATA]. Попрошу их её …"
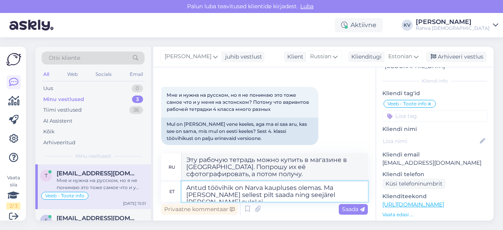
type textarea "Antud töövihik on Narva kaupluses olemas. Ma [PERSON_NAME] sellest pilt saada n…"
type textarea "Эту рабочую тетрадь можно купить в магазине в [GEOGRAPHIC_DATA]. Я попрошу их с…"
type textarea "Antud töövihik on Narva kaupluses olemas. Ma [PERSON_NAME] sellest pilt saada n…"
type textarea "Эту рабочую тетрадь можно купить в магазине в [GEOGRAPHIC_DATA]. Я попрошу их е…"
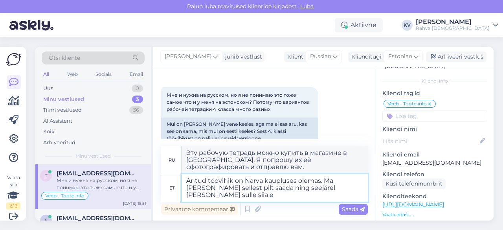
type textarea "Antud töövihik on Narva kaupluses olemas. Ma [PERSON_NAME] sellest pilt saada n…"
type textarea "Эту рабочую тетрадь можно купить в магазине «Нарва». Я попрошу их её сфотографи…"
type textarea "Antud töövihik on Narva kaupluses olemas. Ma [PERSON_NAME] sellest pilt saada n…"
type textarea "Эту рабочую тетрадь можно купить в магазине «Нарва». Я попрошу их сфотографиров…"
type textarea "Antud töövihik on Narva kaupluses olemas. Ma [PERSON_NAME] sellest pilt saada n…"
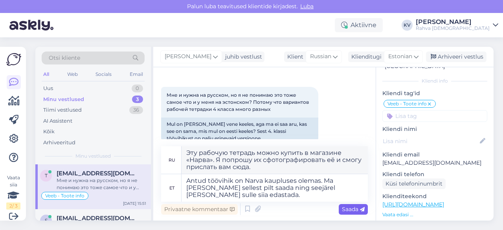
click at [349, 210] on span "Saada" at bounding box center [353, 209] width 23 height 7
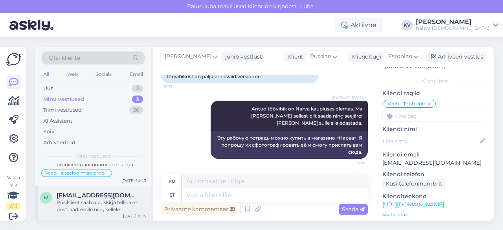
scroll to position [0, 0]
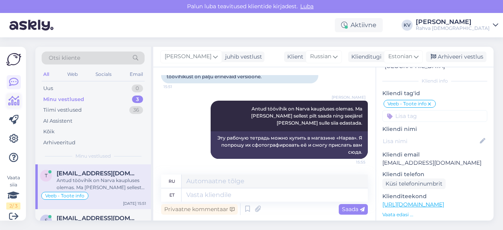
click at [13, 99] on icon at bounding box center [13, 100] width 11 height 9
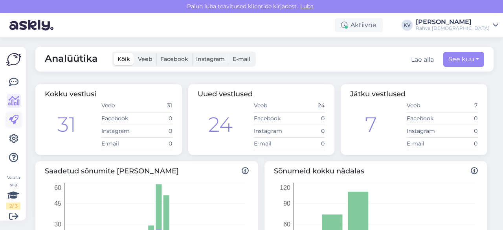
click at [12, 118] on icon at bounding box center [13, 119] width 9 height 9
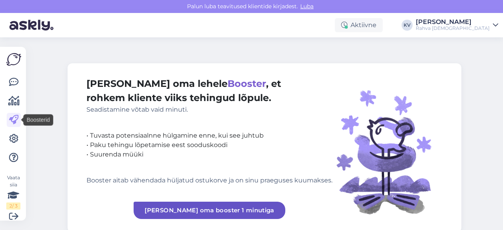
click at [5, 135] on div "Vaata siia 2 / 3 Võimalused Veendu, et Askly loob sulle väärtust. Sulge Ühenda …" at bounding box center [13, 134] width 26 height 174
click at [5, 137] on div "Vaata siia 2 / 3 Võimalused Veendu, et Askly loob sulle väärtust. Sulge Ühenda …" at bounding box center [13, 134] width 26 height 174
click at [12, 140] on icon at bounding box center [13, 138] width 9 height 9
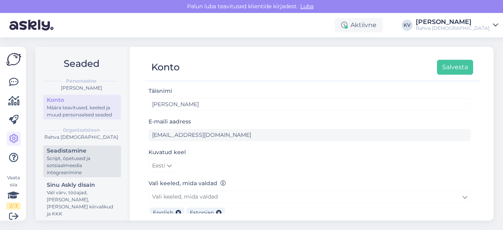
click at [64, 171] on div "Script, õpetused ja sotsiaalmeedia integreerimine" at bounding box center [82, 165] width 71 height 21
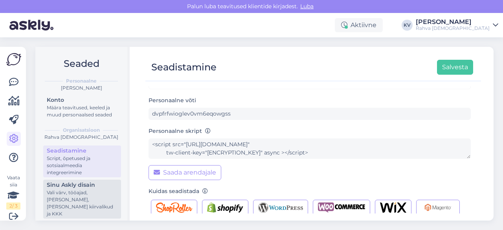
scroll to position [79, 0]
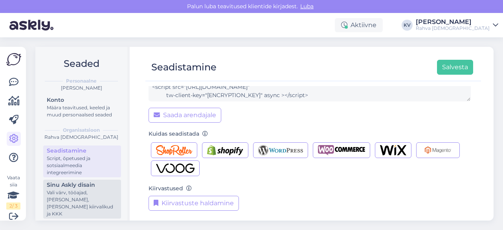
click at [71, 202] on div "Vali värv, tööajad, [PERSON_NAME], [PERSON_NAME] kiirvalikud ja KKK" at bounding box center [82, 203] width 71 height 28
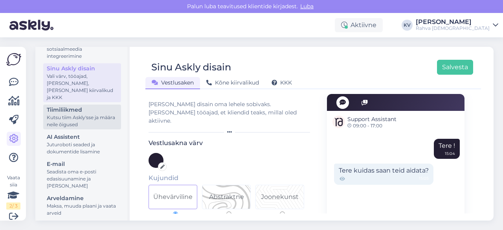
scroll to position [118, 0]
click at [67, 123] on div "Kutsu tiim Askly'sse ja määra neile õigused" at bounding box center [82, 119] width 71 height 14
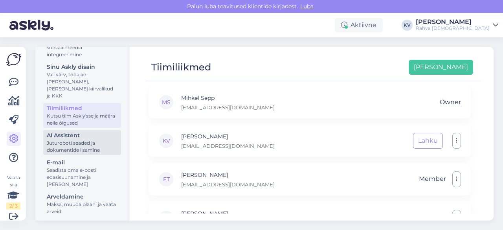
click at [66, 140] on div "Juturoboti seaded ja dokumentide lisamine" at bounding box center [82, 147] width 71 height 14
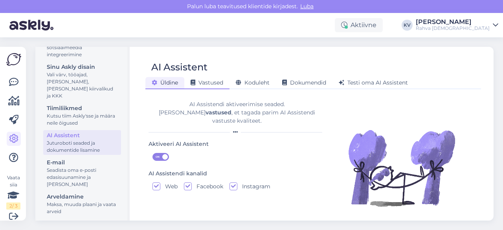
click at [217, 84] on span "Vastused" at bounding box center [207, 82] width 33 height 7
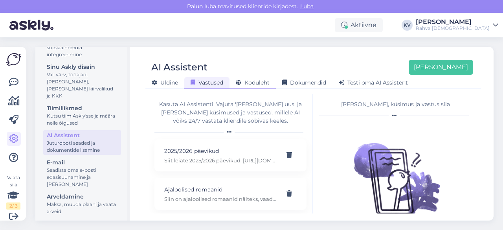
click at [255, 87] on div "Koduleht" at bounding box center [253, 83] width 46 height 12
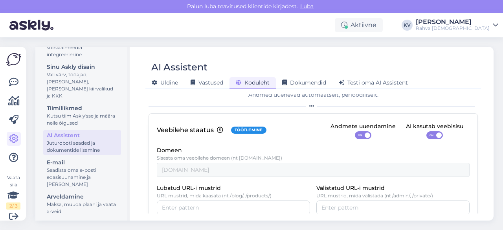
scroll to position [77, 0]
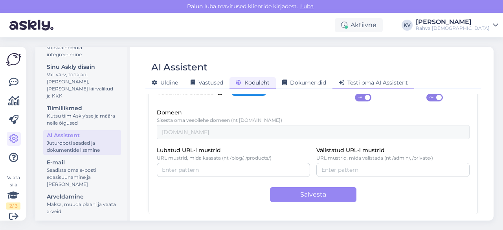
click at [384, 84] on span "Testi oma AI Assistent" at bounding box center [373, 82] width 69 height 7
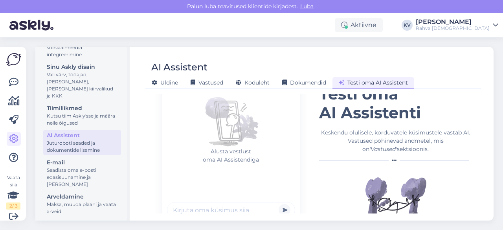
scroll to position [33, 0]
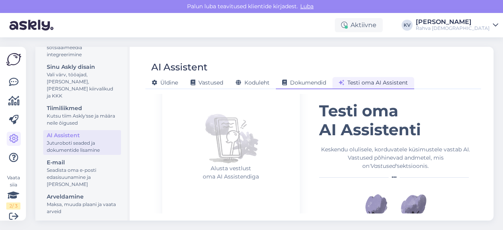
click at [308, 80] on span "Dokumendid" at bounding box center [304, 82] width 44 height 7
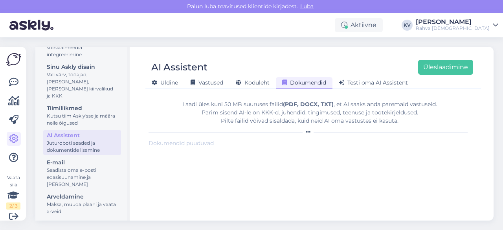
scroll to position [0, 0]
click at [252, 80] on span "Koduleht" at bounding box center [253, 82] width 34 height 7
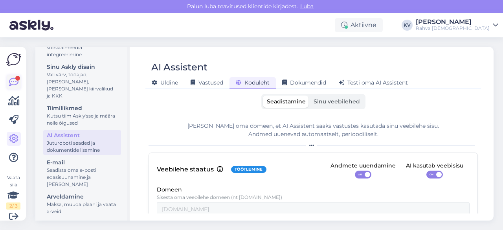
click at [9, 81] on icon at bounding box center [13, 81] width 9 height 9
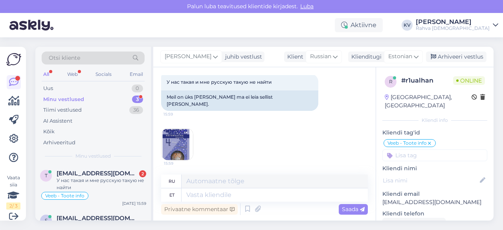
scroll to position [455, 0]
click at [187, 139] on img at bounding box center [177, 143] width 31 height 31
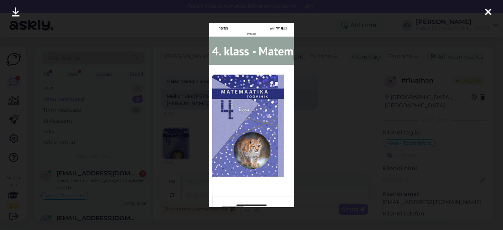
click at [314, 151] on div at bounding box center [251, 115] width 503 height 230
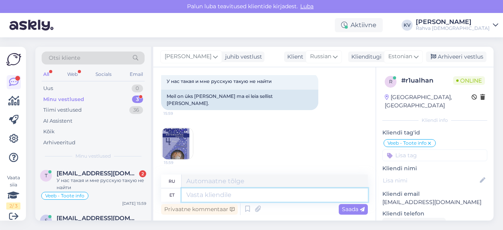
click at [212, 191] on textarea at bounding box center [275, 194] width 186 height 13
type textarea "Ma"
type textarea "я"
type textarea "Ma uurin N"
type textarea "Я провожу исследование."
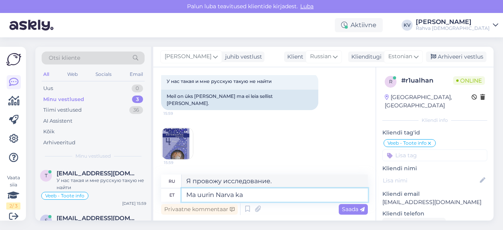
type textarea "Ma uurin Narva kau"
type textarea "Я исследую Нарву."
type textarea "Ma uurin Narva kauplusest üle"
type textarea "Я заглядываю в магазин в [GEOGRAPHIC_DATA]."
type textarea "Ma uurin Narva kauplusest [PERSON_NAME]"
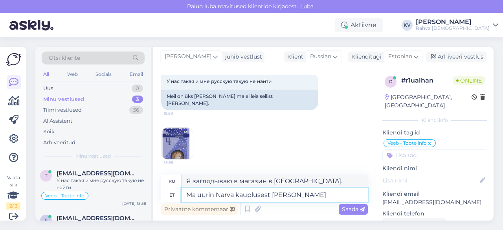
type textarea "Я проверяю магазин в [GEOGRAPHIC_DATA]."
type textarea "Ma uurin Narva kauplusest [PERSON_NAME] an"
type textarea "Я проверяю магазин в [GEOGRAPHIC_DATA] и"
type textarea "Ma uurin Narva kauplusest üle [PERSON_NAME]"
type textarea "Я проверю магазин в [GEOGRAPHIC_DATA] и передам его вам."
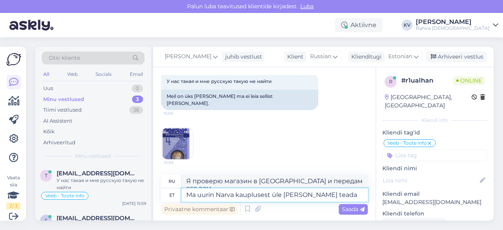
type textarea "Ma uurin Narva kauplusest üle [PERSON_NAME] teada t"
type textarea "Я уточню в нарвском магазине и дам вам знать."
type textarea "Ma uurin Narva kauplusest üle [PERSON_NAME] teada teile siia :"
type textarea "Я уточню в нарвском магазине и сообщу вам здесь."
type textarea "Ma uurin Narva kauplusest üle [PERSON_NAME] teada teile siia :)"
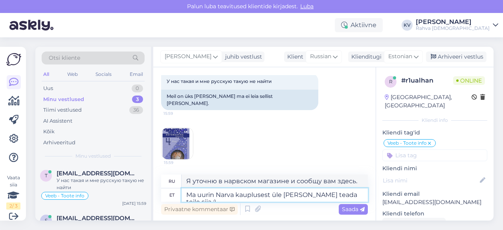
type textarea "Я уточню в нарвском магазине и дам вам знать :)"
type textarea "Ma uurin Narva kauplusest üle [PERSON_NAME] teada teile siia :)"
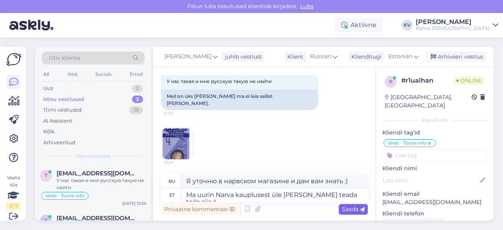
click at [353, 213] on div "Saada" at bounding box center [353, 209] width 29 height 11
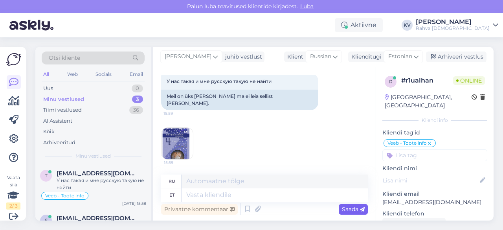
scroll to position [502, 0]
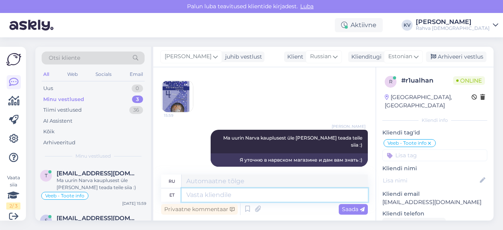
click at [226, 195] on textarea at bounding box center [275, 194] width 186 height 13
type textarea "Tegemist o"
type textarea "Делает"
type textarea "Tegemist on s"
type textarea "Это"
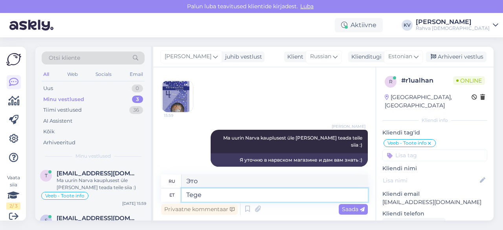
type textarea "Teg"
type textarea "Делает"
type textarea "T"
paste textarea "S"
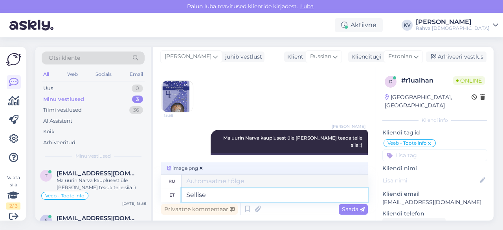
type textarea "Sellise k"
type textarea "Такой"
type textarea "Sellise kaanepildiga tö"
type textarea "С такой обложкой"
type textarea "Sellise kaanepildiga töövihik on"
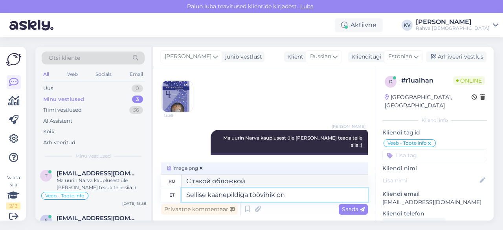
type textarea "Рабочая тетрадь с этим изображением на обложке"
type textarea "Sellise kaanepildiga töövihik on se"
type textarea "Рабочая тетрадь с таким изображением на обложке — это"
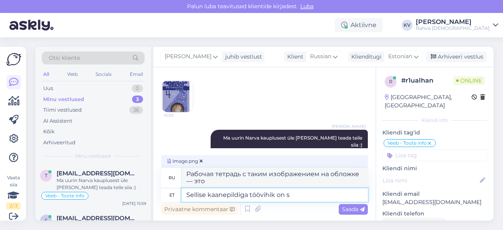
type textarea "Sellise kaanepildiga töövihik on"
type textarea "Рабочая тетрадь с таким изображением на обложке"
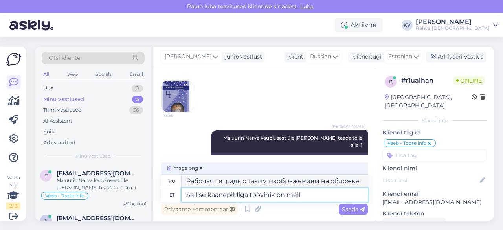
type textarea "Sellise kaanepildiga töövihik on meil"
type textarea "У нас есть рабочая тетрадь с таким изображением на обложке."
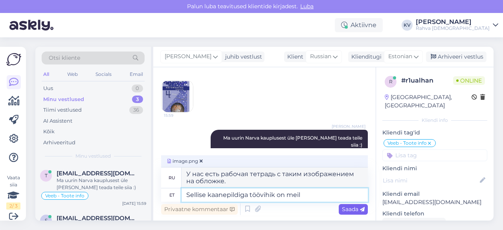
type textarea "Sellise kaanepildiga töövihik on meil"
click at [349, 209] on span "Saada" at bounding box center [353, 209] width 23 height 7
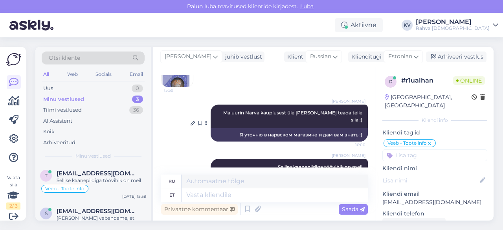
scroll to position [448, 0]
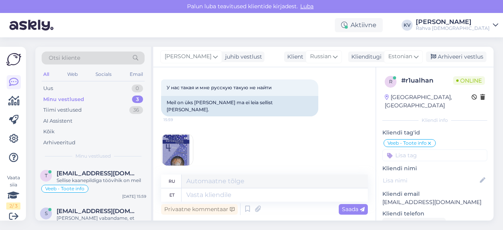
click at [185, 152] on img at bounding box center [177, 149] width 31 height 31
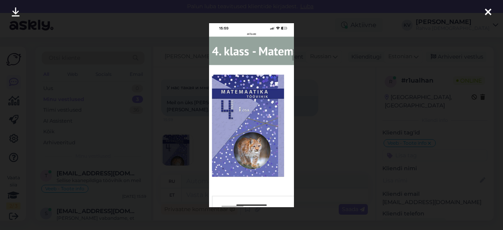
drag, startPoint x: 488, startPoint y: 11, endPoint x: 476, endPoint y: 18, distance: 14.5
click at [488, 11] on icon at bounding box center [488, 12] width 6 height 10
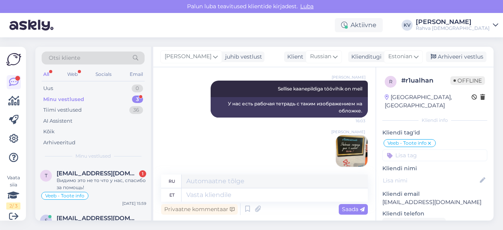
scroll to position [652, 0]
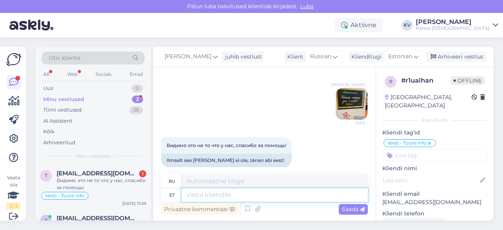
click at [231, 194] on textarea at bounding box center [275, 194] width 186 height 13
type textarea "Palun. K"
type textarea "Пожалуйста."
type textarea "Palun. Kaunist p"
type textarea "Пожалуйста. Прекрасно."
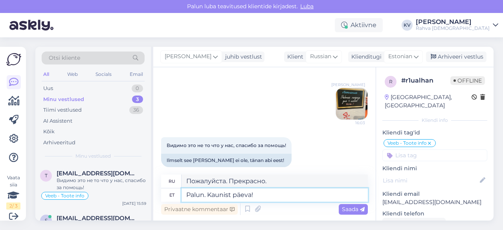
type textarea "Palun. Kaunist päeva!"
type textarea "Пожалуйста. Хорошего дня!"
type textarea "Palun. Kaunist päeva!"
click at [342, 208] on span "Saada" at bounding box center [353, 209] width 23 height 7
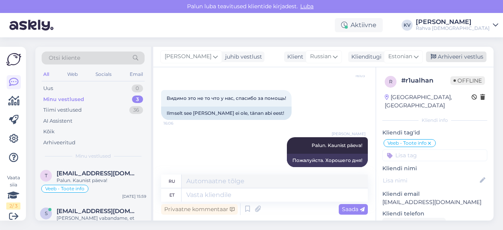
click at [467, 54] on div "Arhiveeri vestlus" at bounding box center [456, 56] width 61 height 11
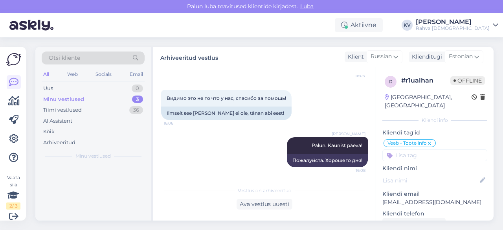
scroll to position [692, 0]
